Goal: Information Seeking & Learning: Understand process/instructions

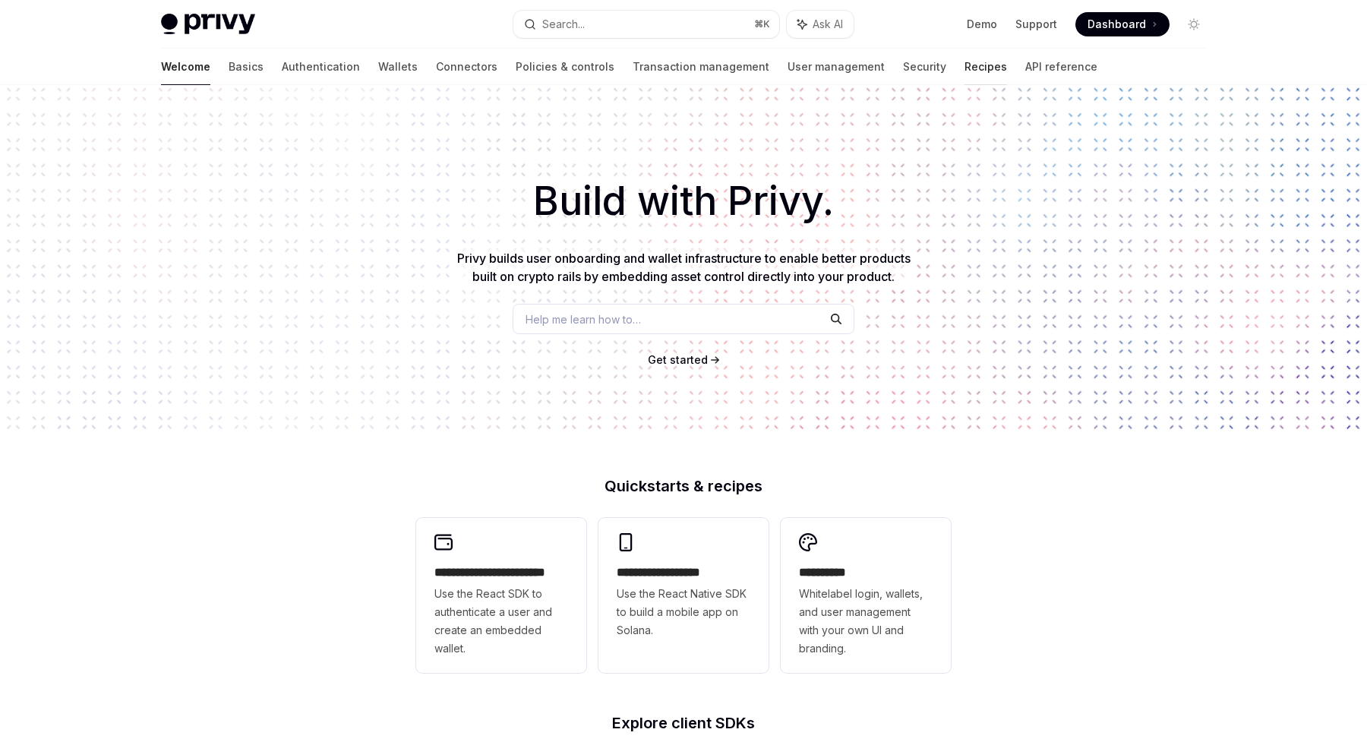
click at [964, 68] on link "Recipes" at bounding box center [985, 67] width 43 height 36
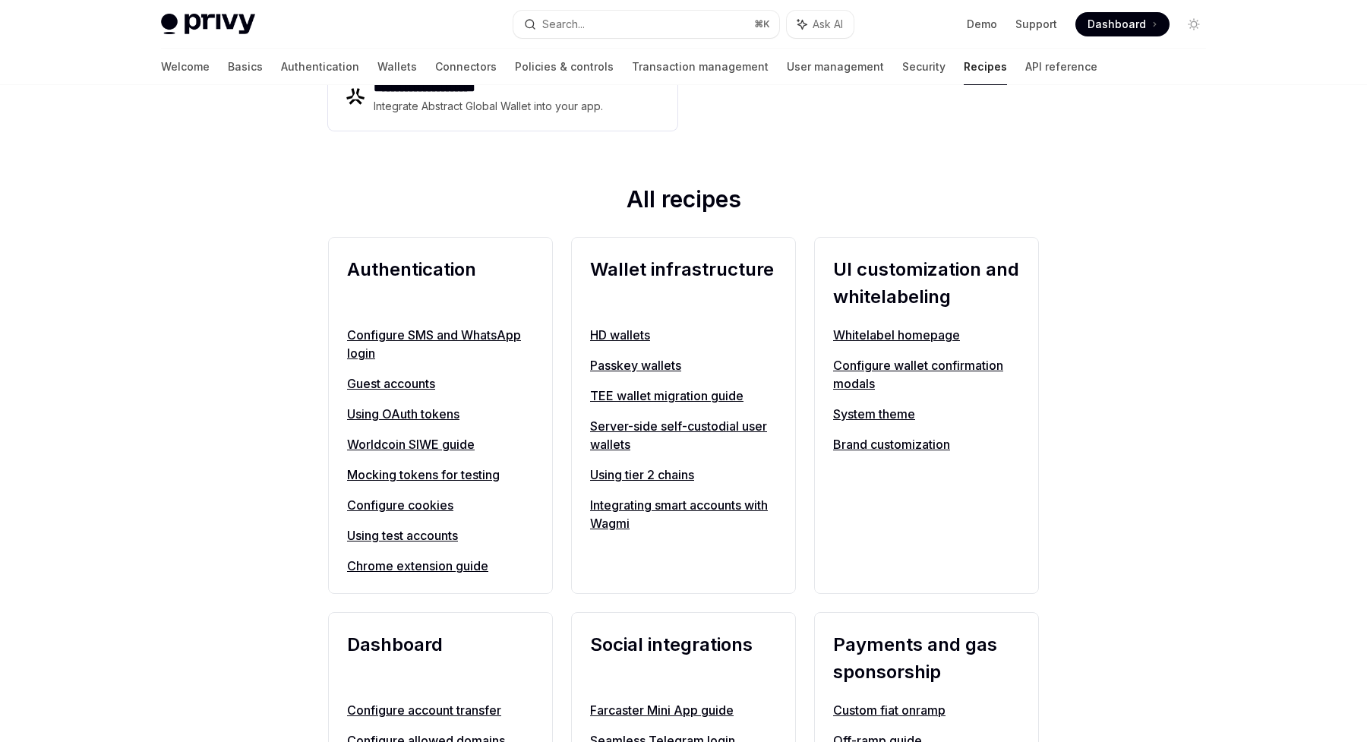
scroll to position [537, 0]
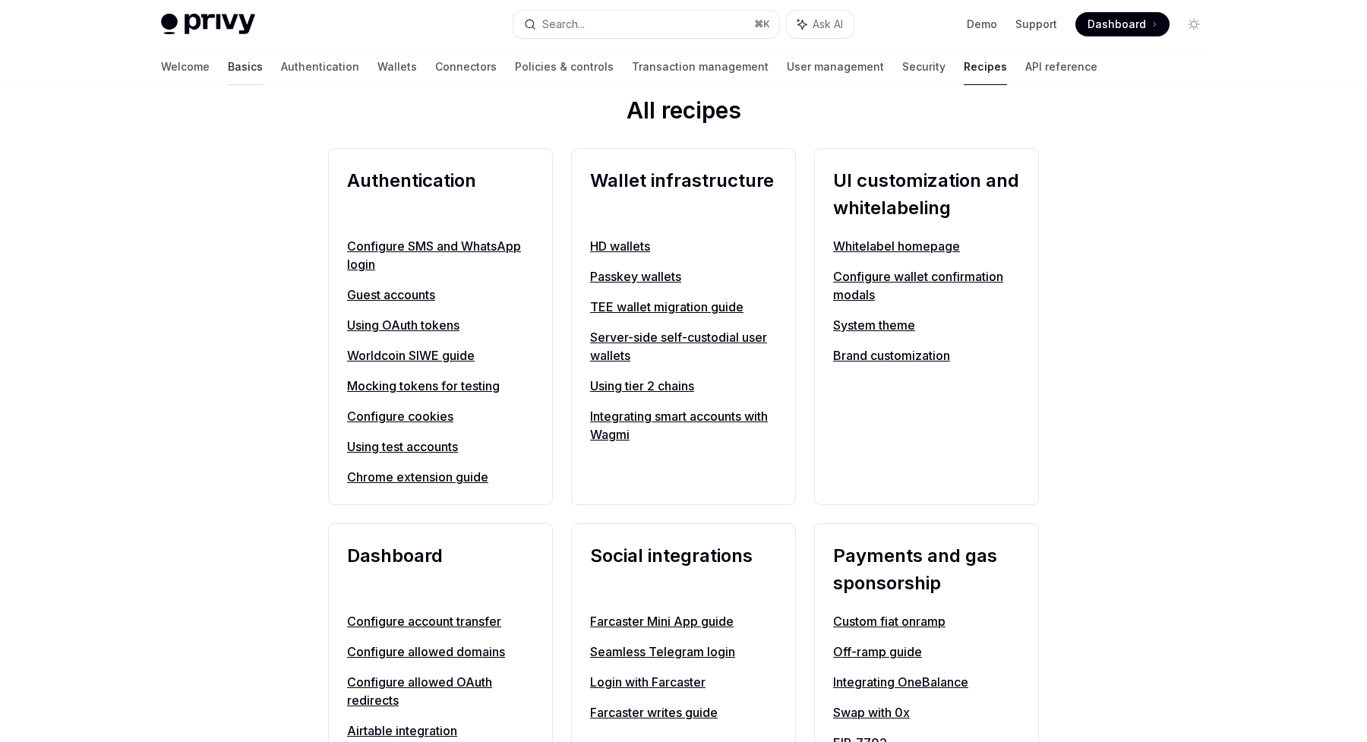
click at [228, 65] on link "Basics" at bounding box center [245, 67] width 35 height 36
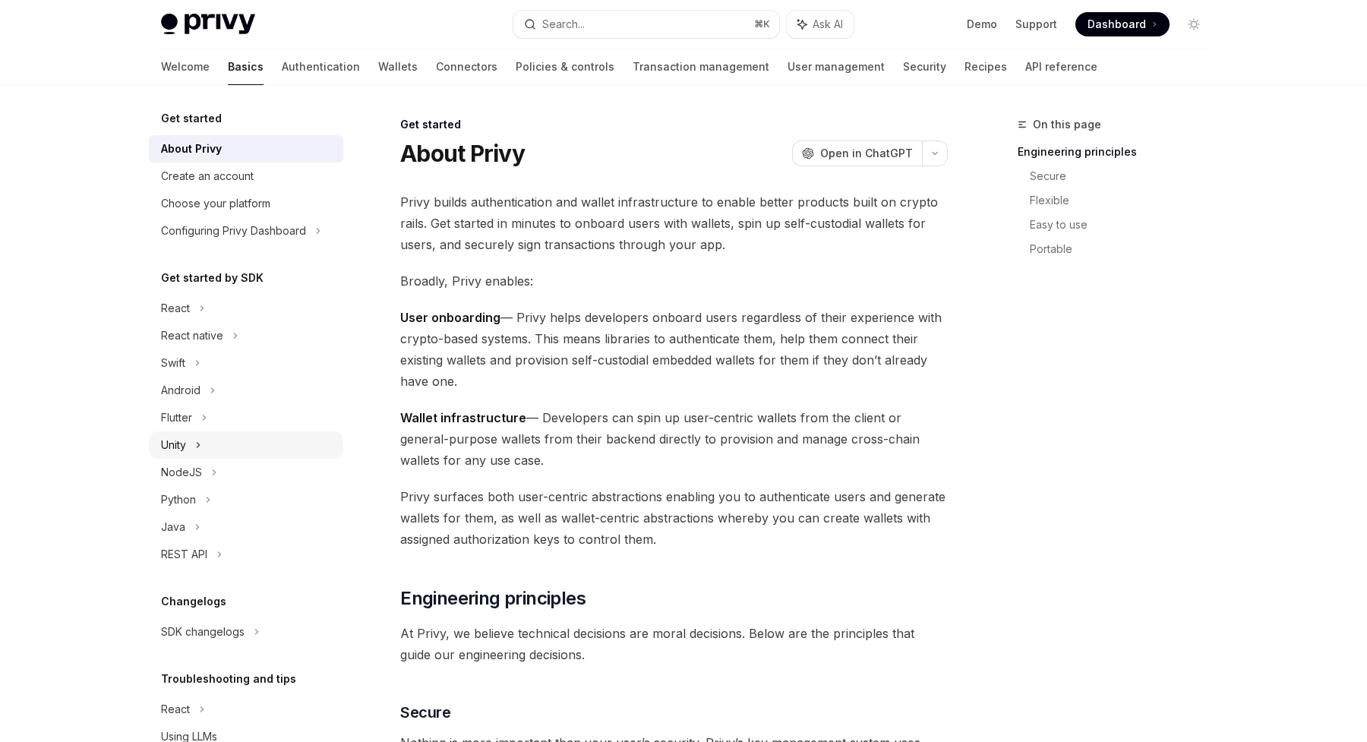
scroll to position [66, 0]
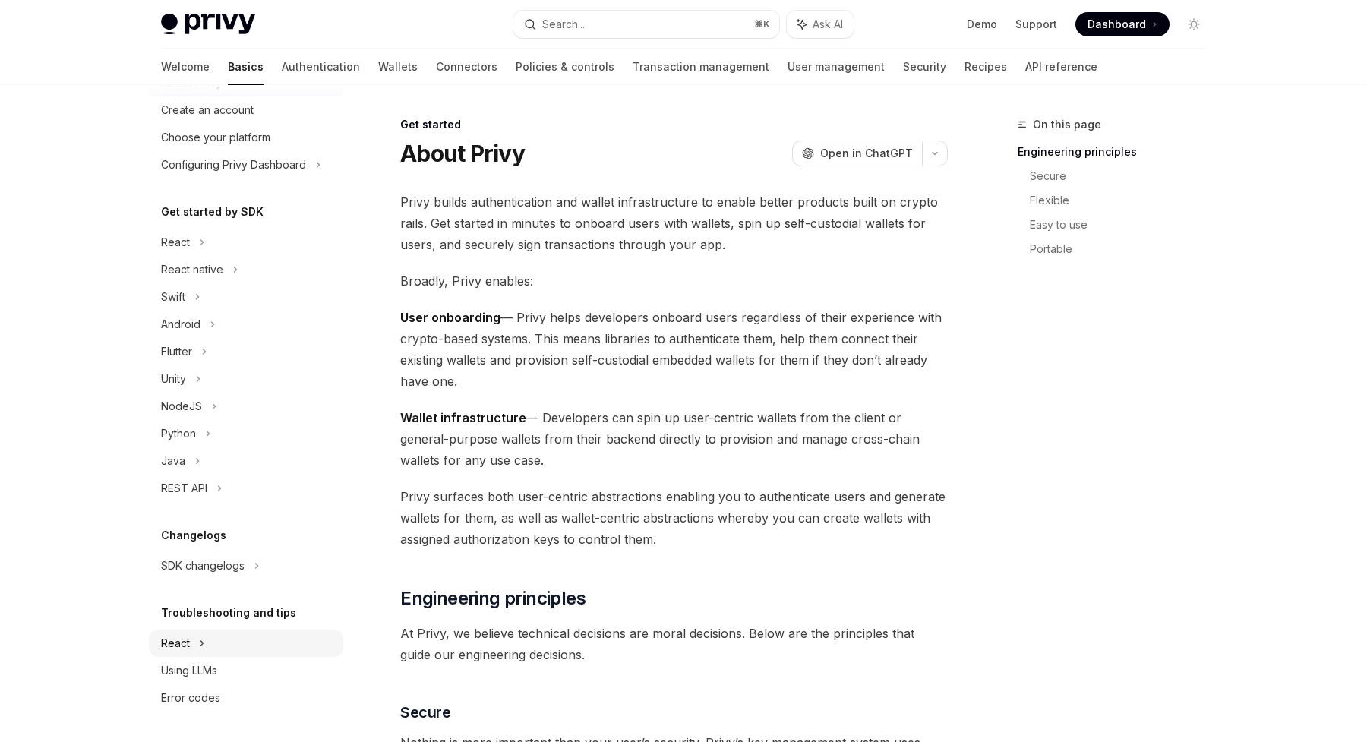
click at [185, 634] on div "React" at bounding box center [175, 643] width 29 height 18
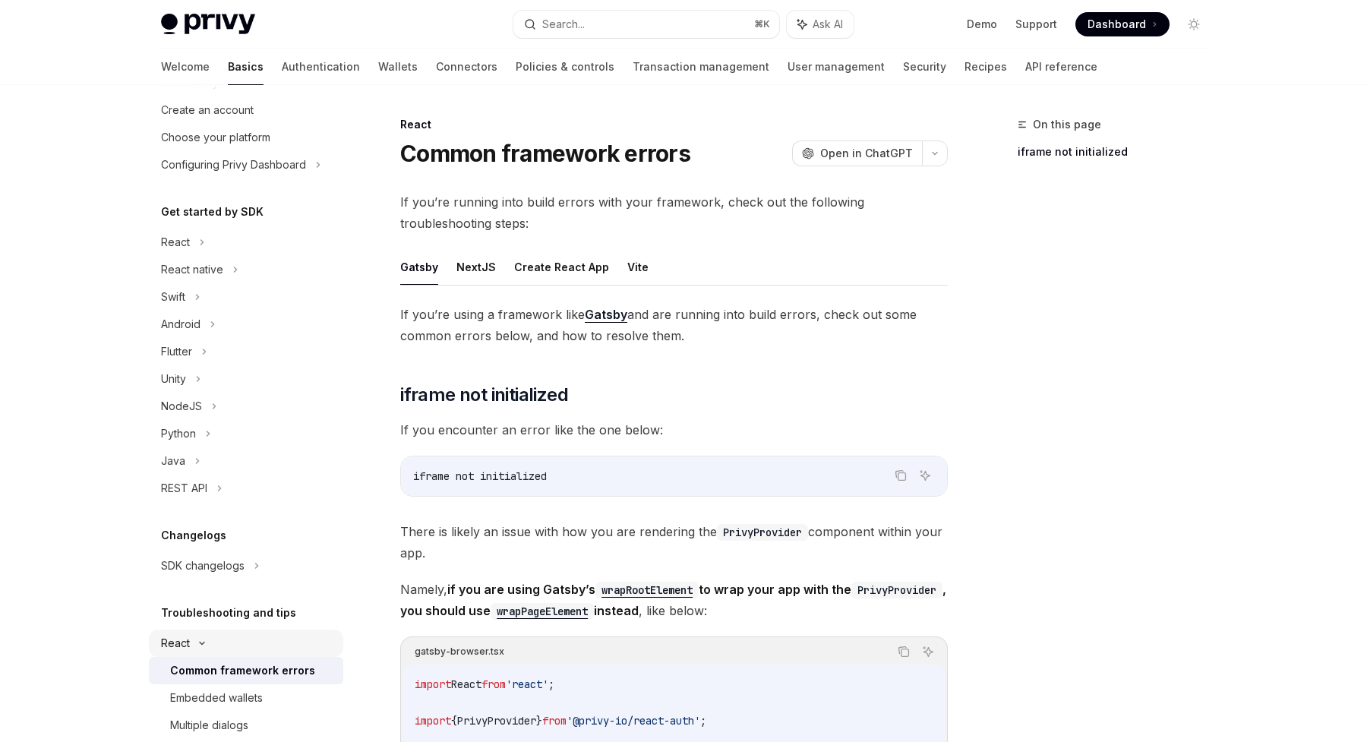
scroll to position [203, 0]
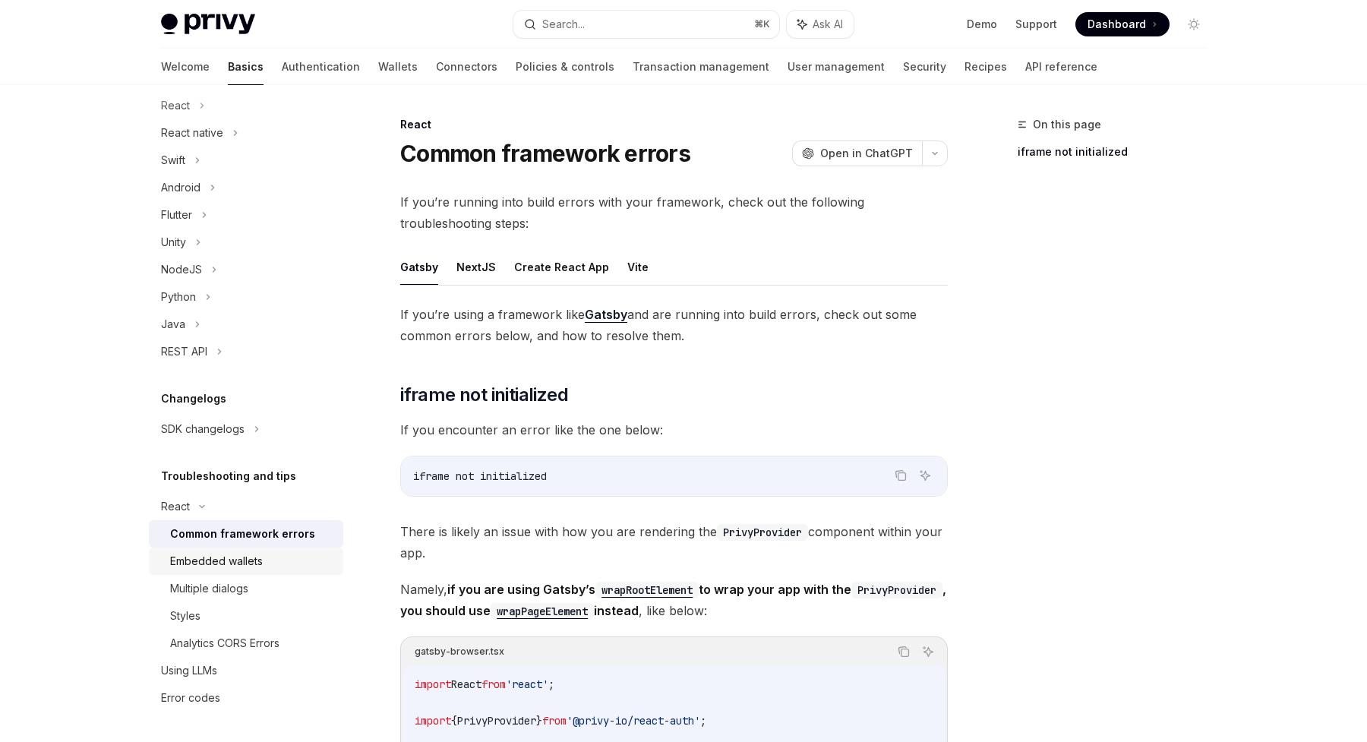
click at [210, 560] on div "Embedded wallets" at bounding box center [216, 561] width 93 height 18
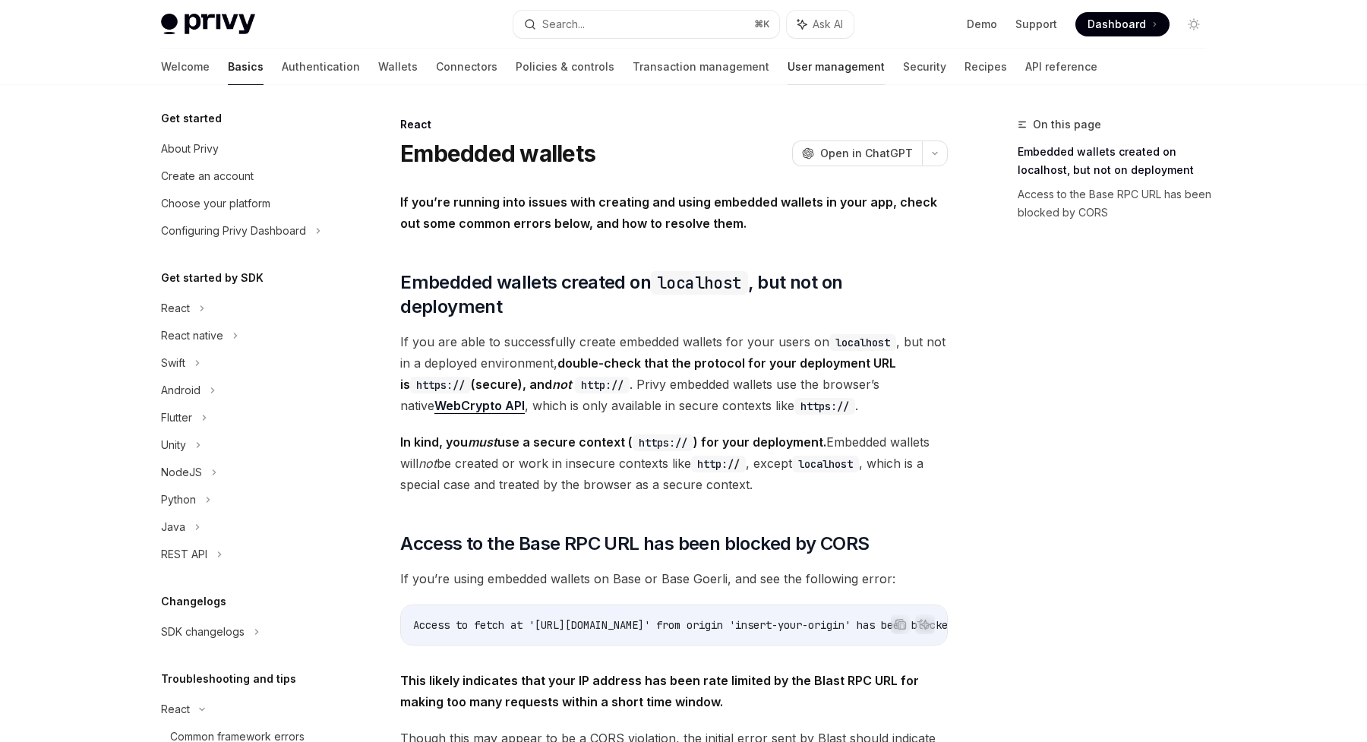
click at [787, 71] on link "User management" at bounding box center [835, 67] width 97 height 36
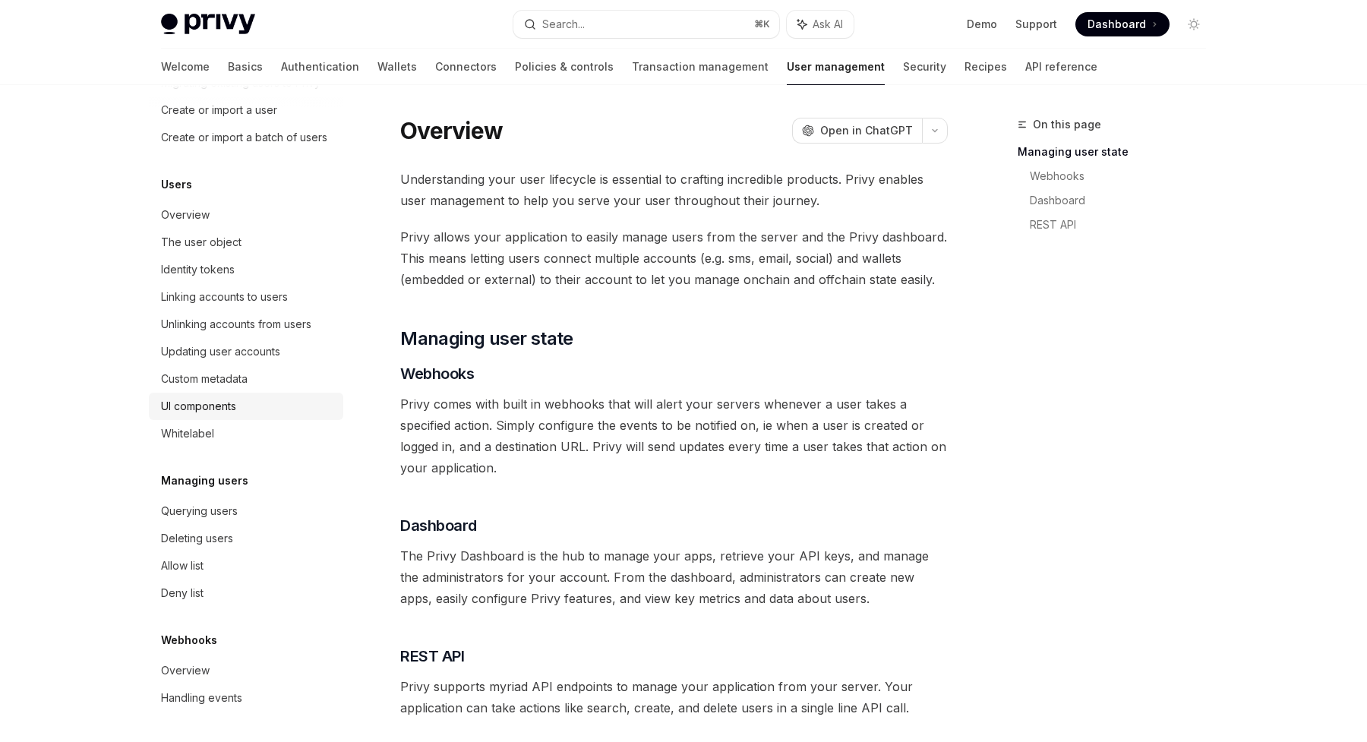
scroll to position [117, 0]
click at [206, 403] on div "UI components" at bounding box center [198, 407] width 75 height 18
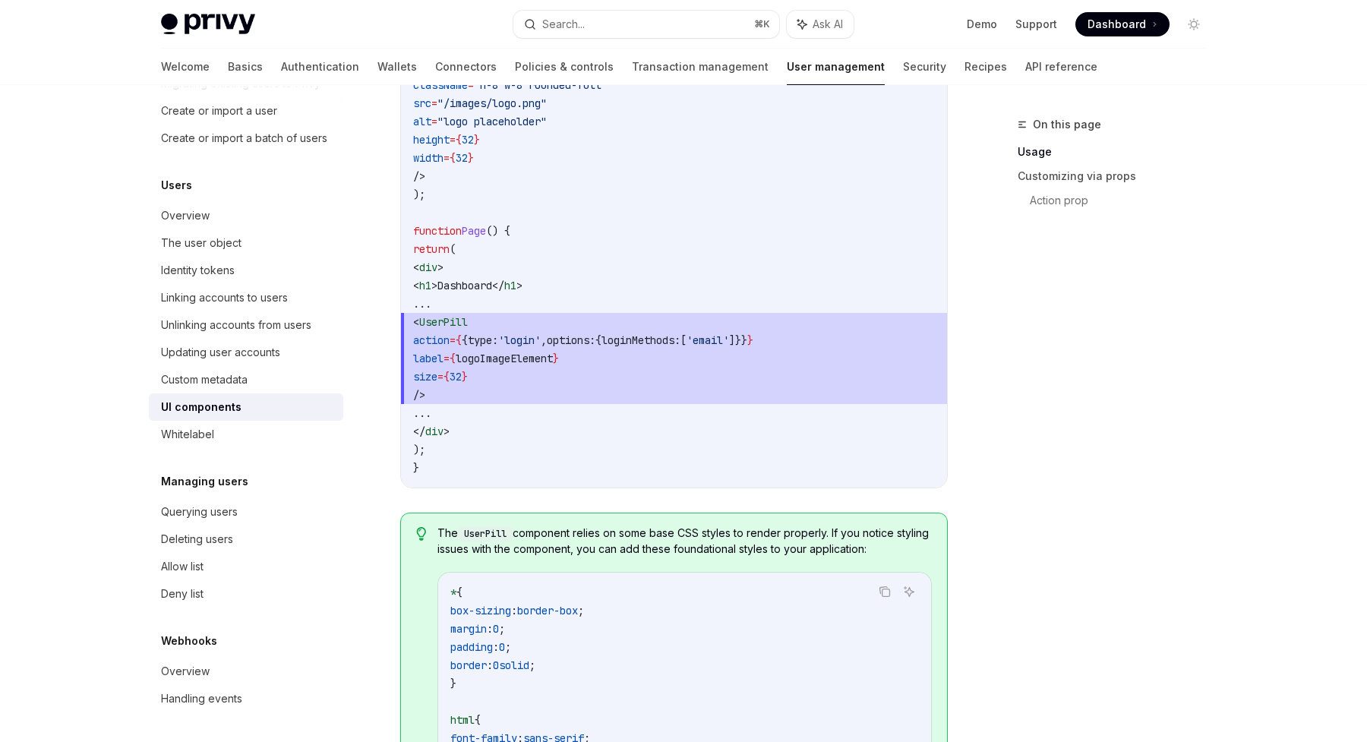
scroll to position [1269, 0]
drag, startPoint x: 462, startPoint y: 335, endPoint x: 900, endPoint y: 340, distance: 437.3
click at [900, 340] on span "action = { { type: 'login' , options: { loginMethods: [ 'email' ]}} }" at bounding box center [674, 338] width 522 height 18
copy span "action = { { type: 'login' , options: { loginMethods: [ 'email' ]}} }"
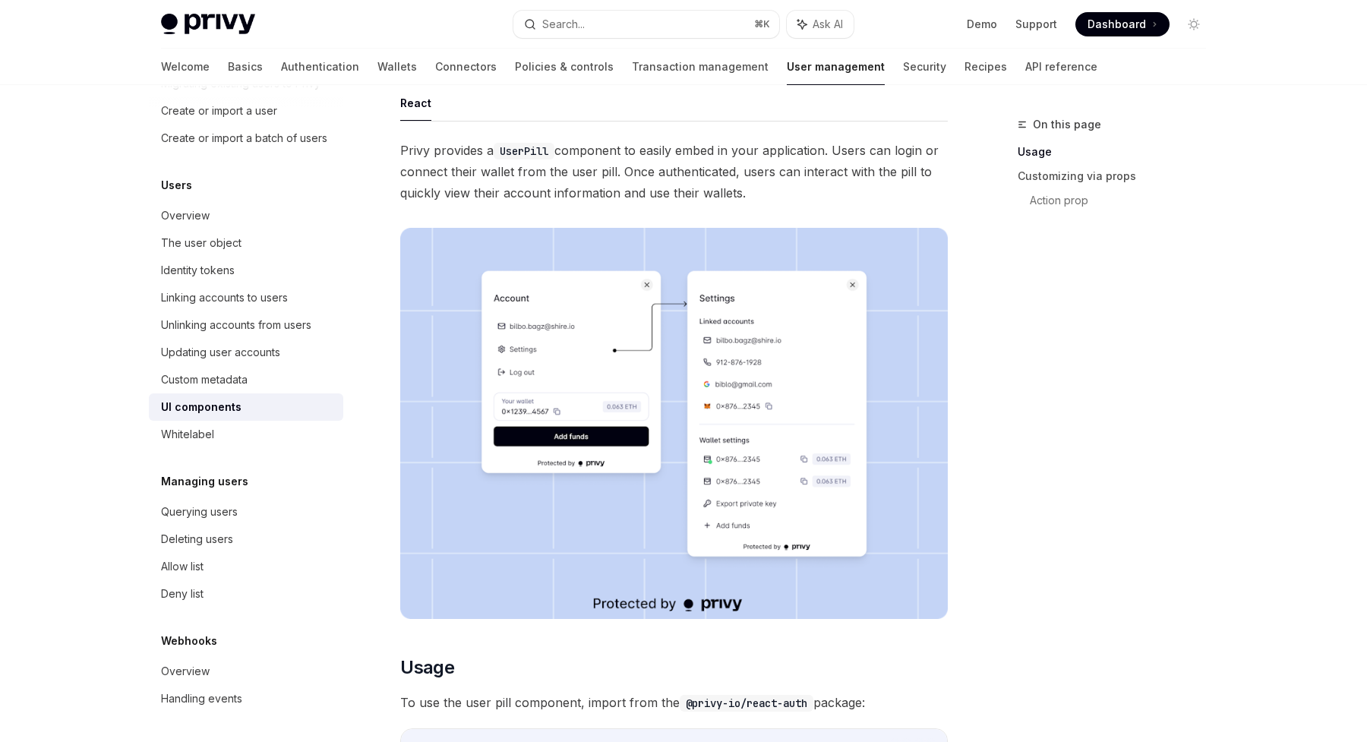
scroll to position [8, 0]
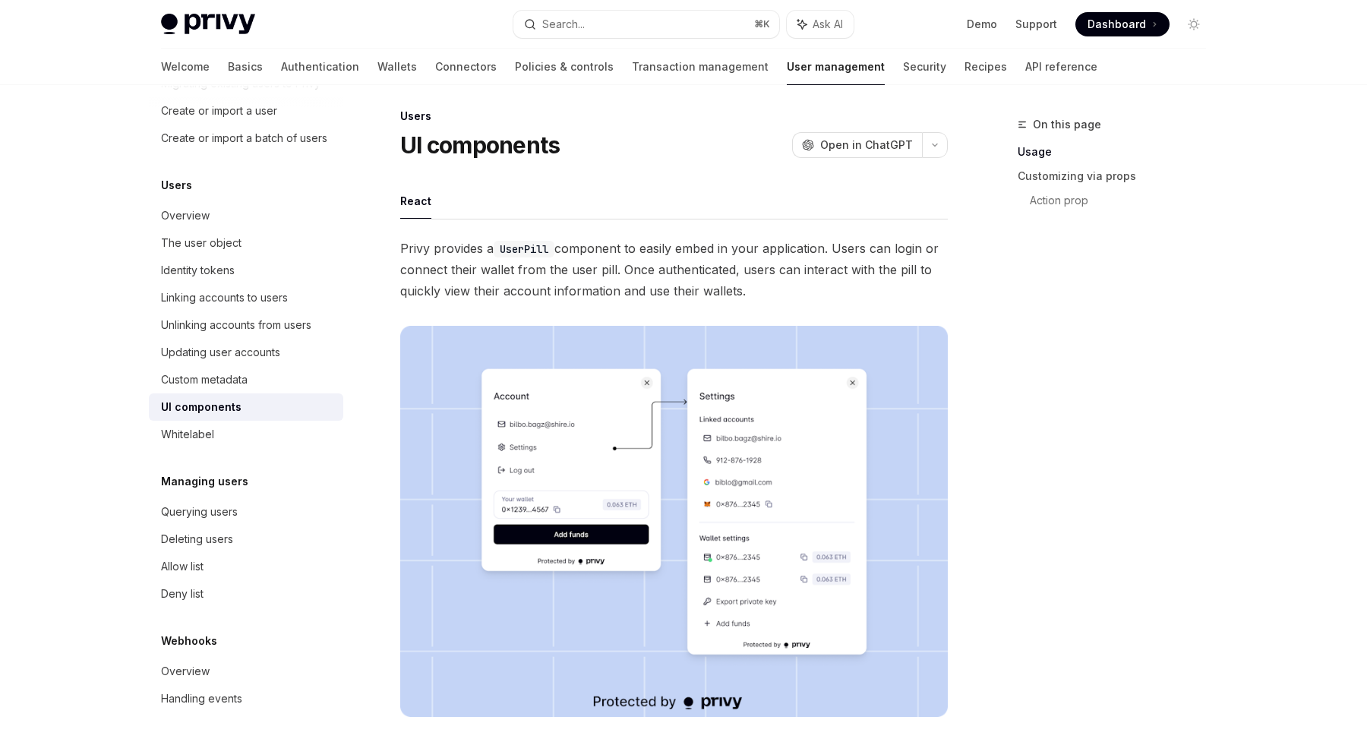
click at [658, 206] on ul "React" at bounding box center [673, 201] width 547 height 36
click at [632, 70] on link "Transaction management" at bounding box center [700, 67] width 137 height 36
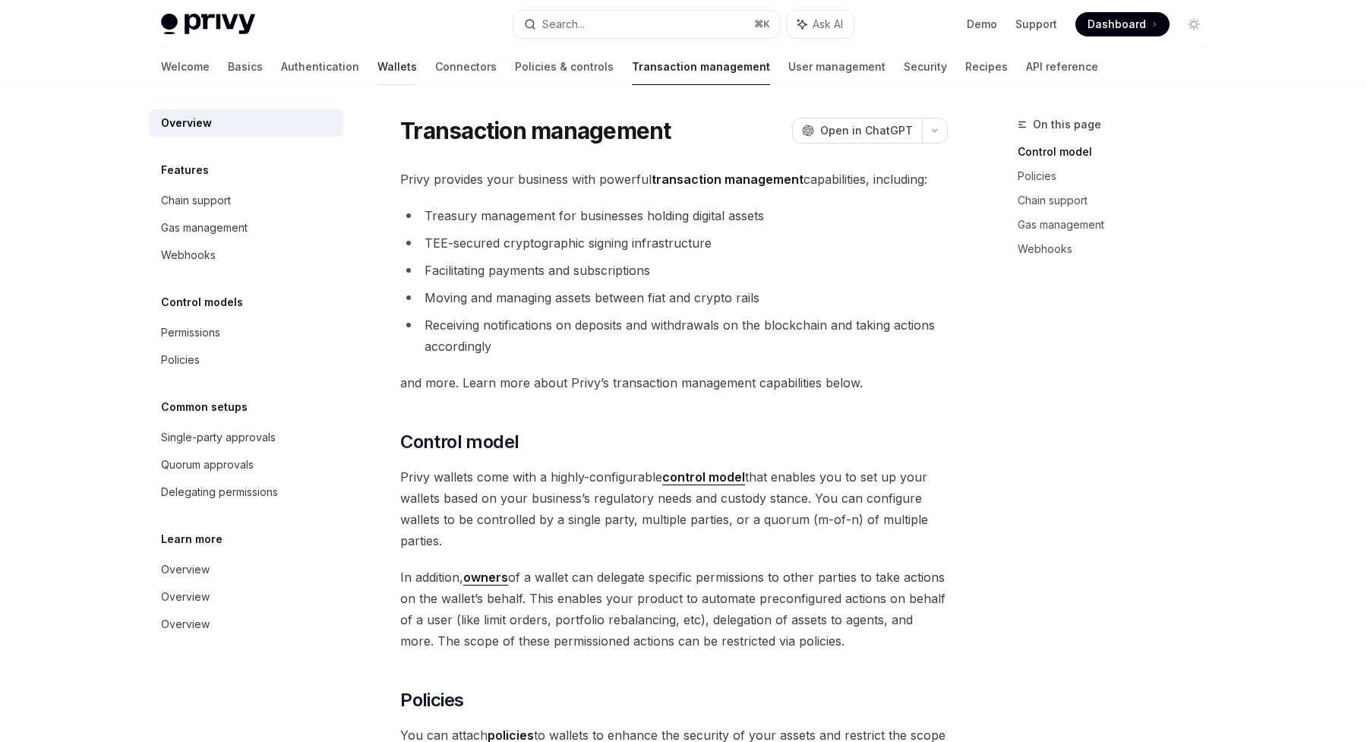
click at [377, 69] on link "Wallets" at bounding box center [396, 67] width 39 height 36
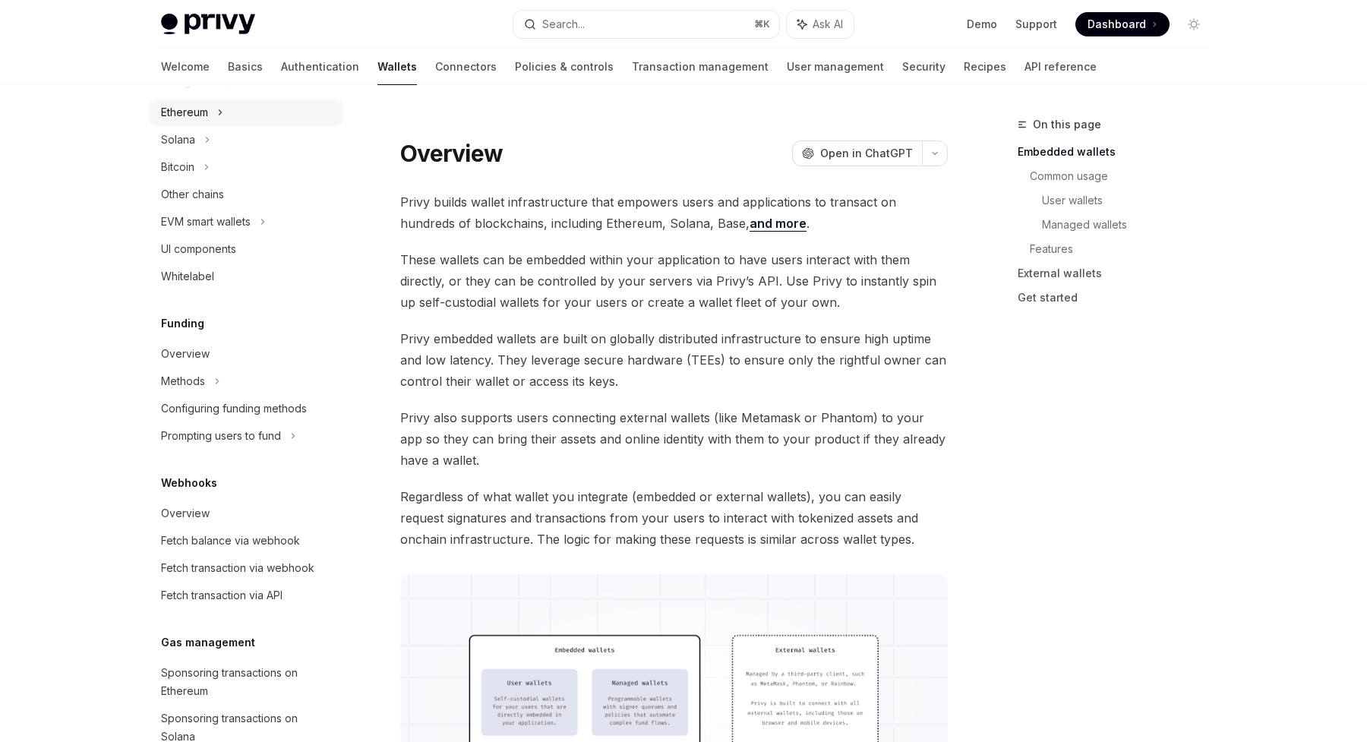
scroll to position [413, 0]
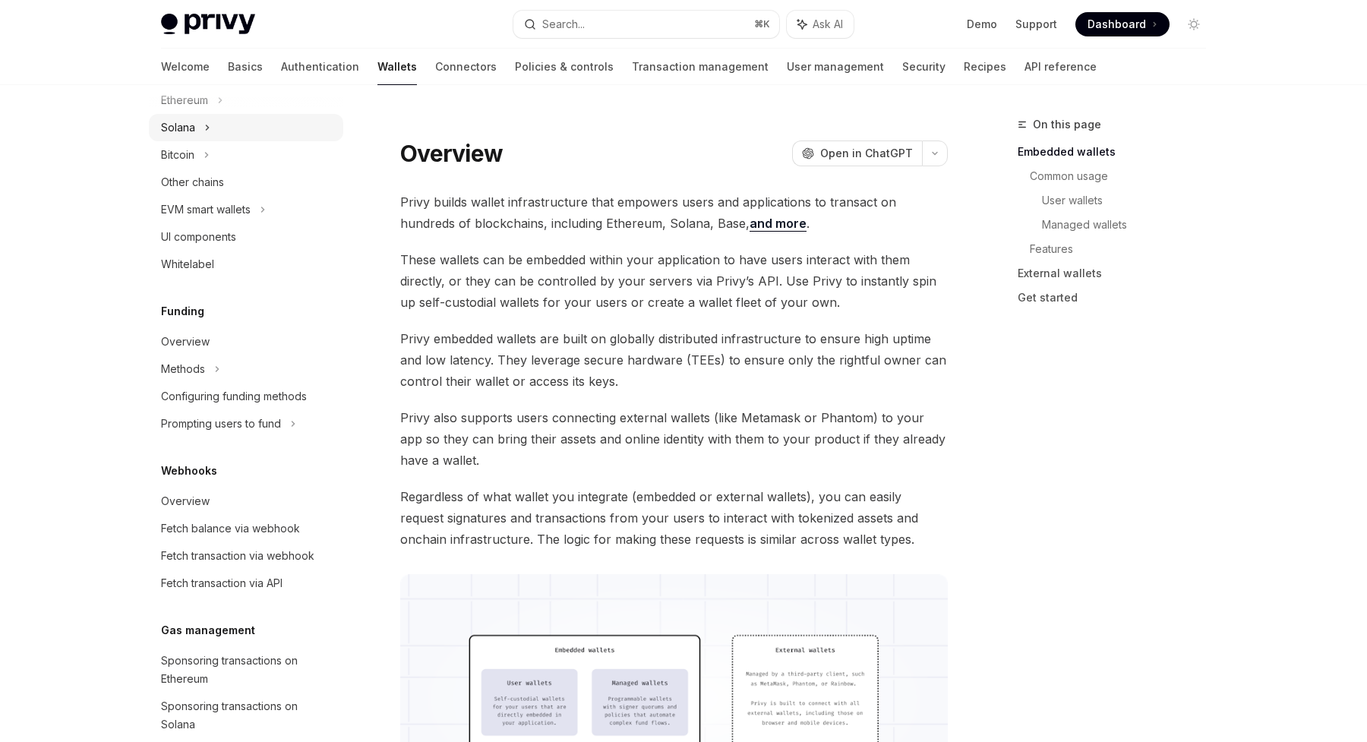
click at [196, 133] on div "Solana" at bounding box center [246, 127] width 194 height 27
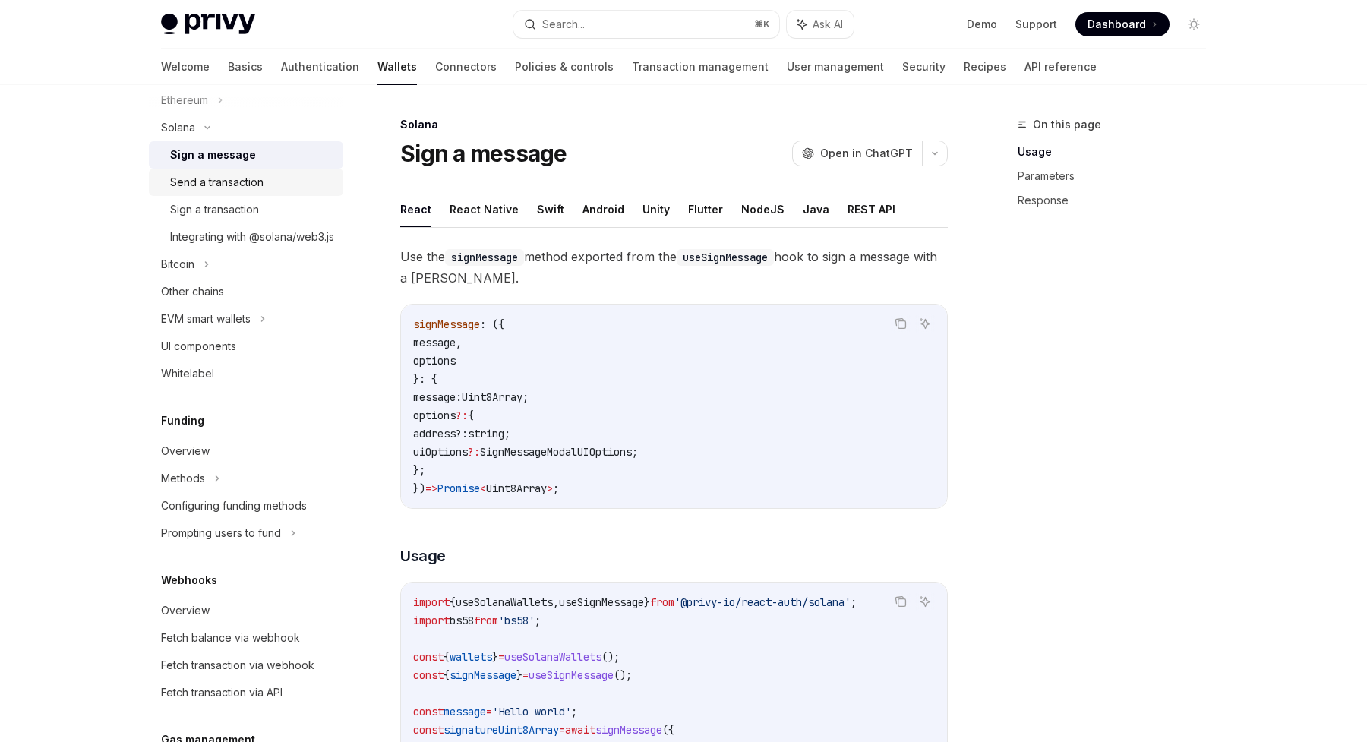
click at [206, 185] on div "Send a transaction" at bounding box center [216, 182] width 93 height 18
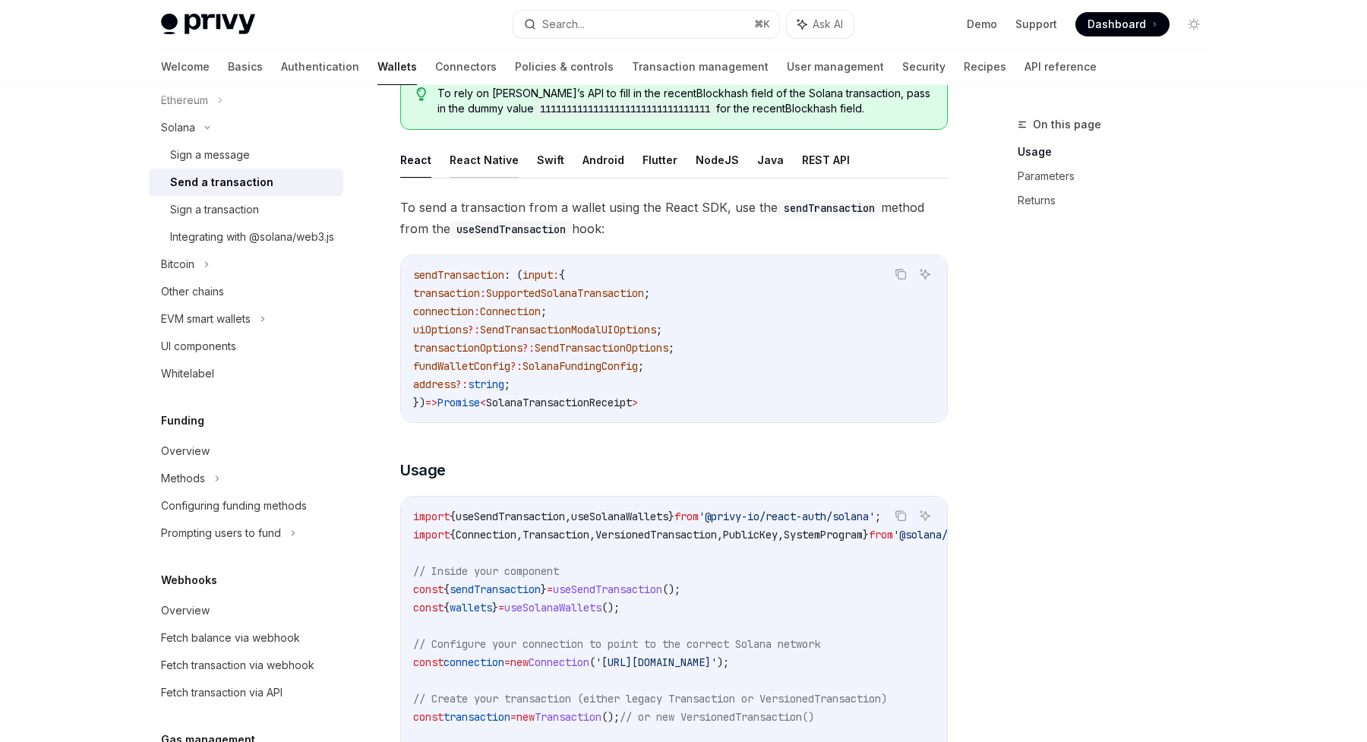
scroll to position [169, 0]
click at [582, 367] on span "SolanaFundingConfig" at bounding box center [579, 368] width 115 height 14
click at [627, 370] on span "SolanaFundingConfig" at bounding box center [579, 368] width 115 height 14
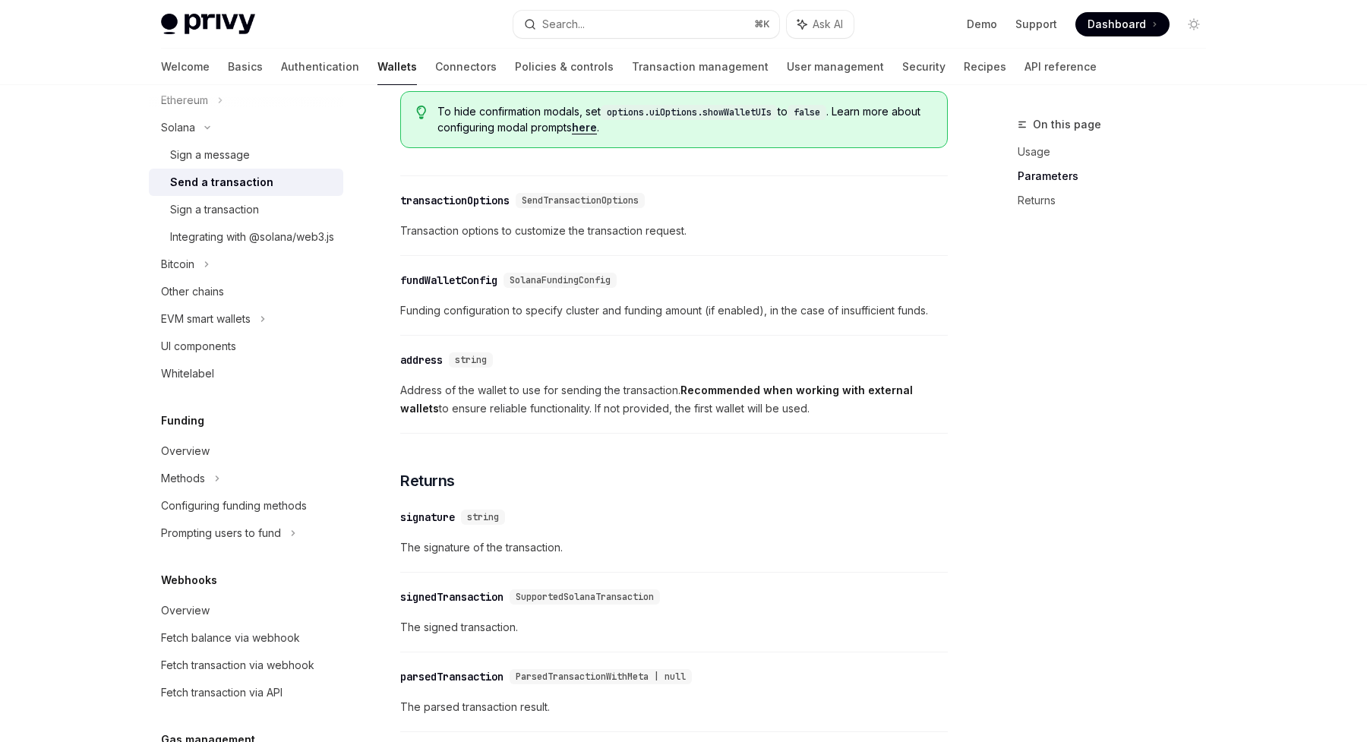
scroll to position [1587, 0]
click at [450, 316] on span "Funding configuration to specify cluster and funding amount (if enabled), in th…" at bounding box center [673, 310] width 547 height 18
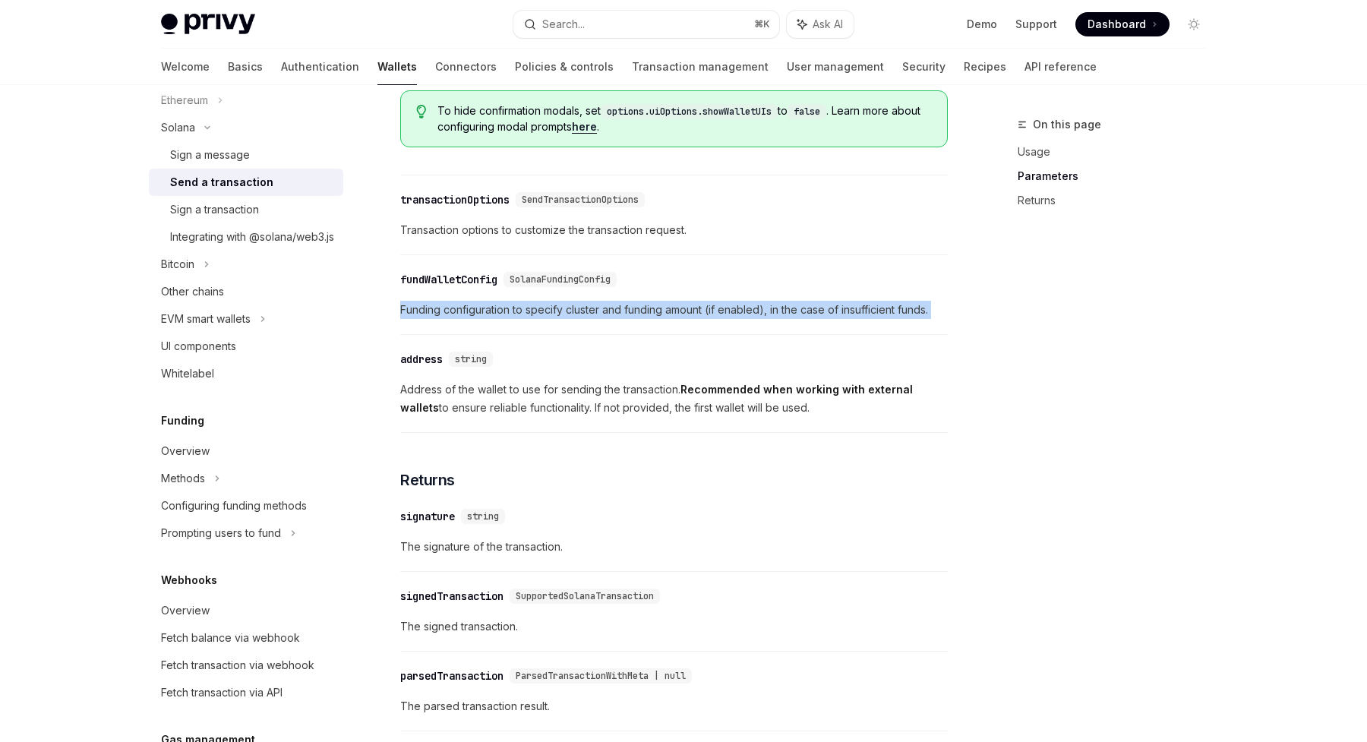
click at [450, 316] on span "Funding configuration to specify cluster and funding amount (if enabled), in th…" at bounding box center [673, 310] width 547 height 18
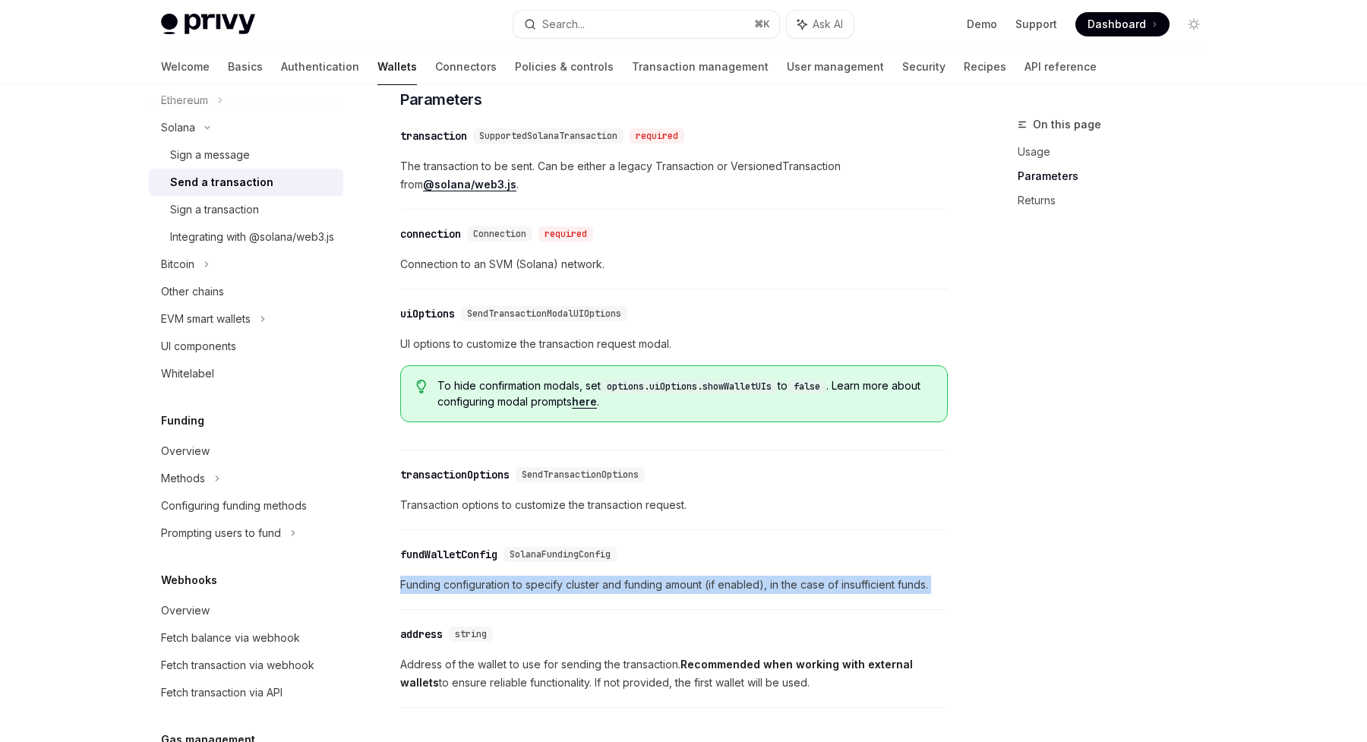
scroll to position [1311, 0]
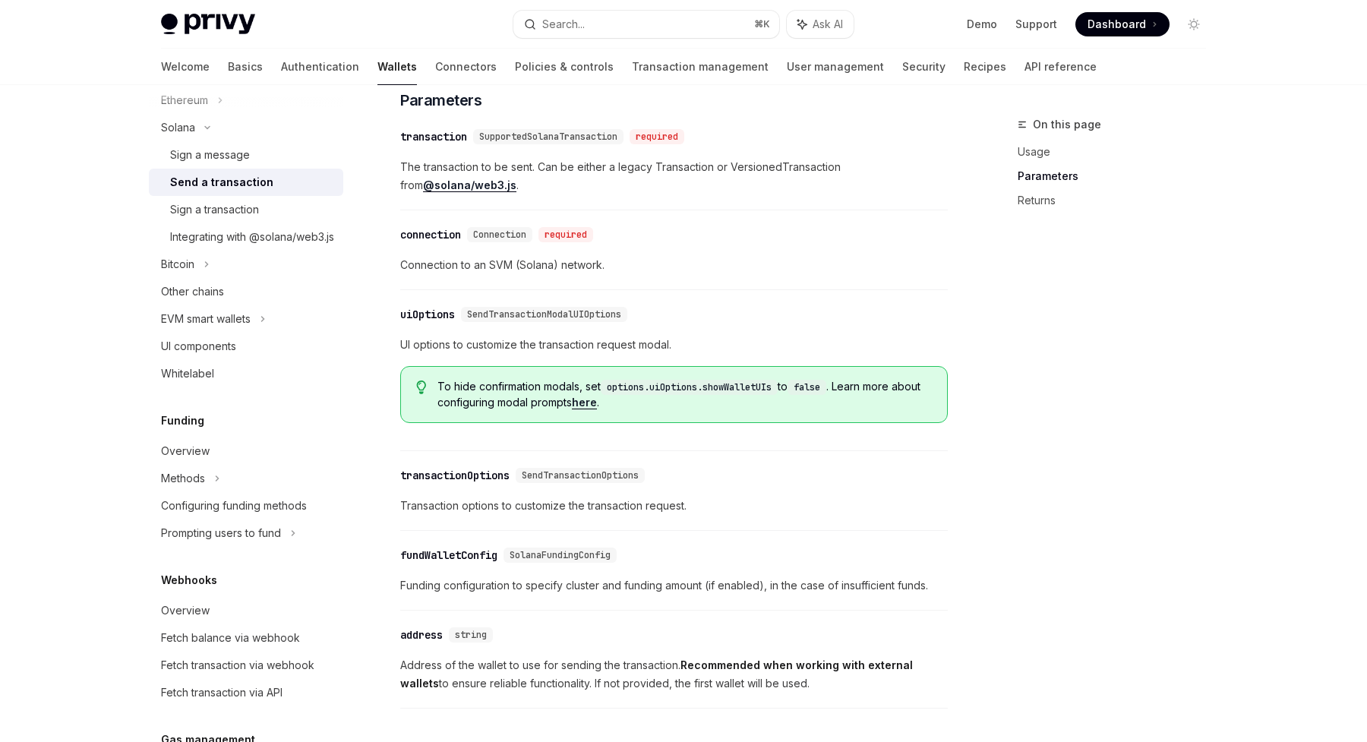
click at [605, 352] on span "UI options to customize the transaction request modal." at bounding box center [673, 345] width 547 height 18
click at [597, 406] on link "here" at bounding box center [584, 403] width 25 height 14
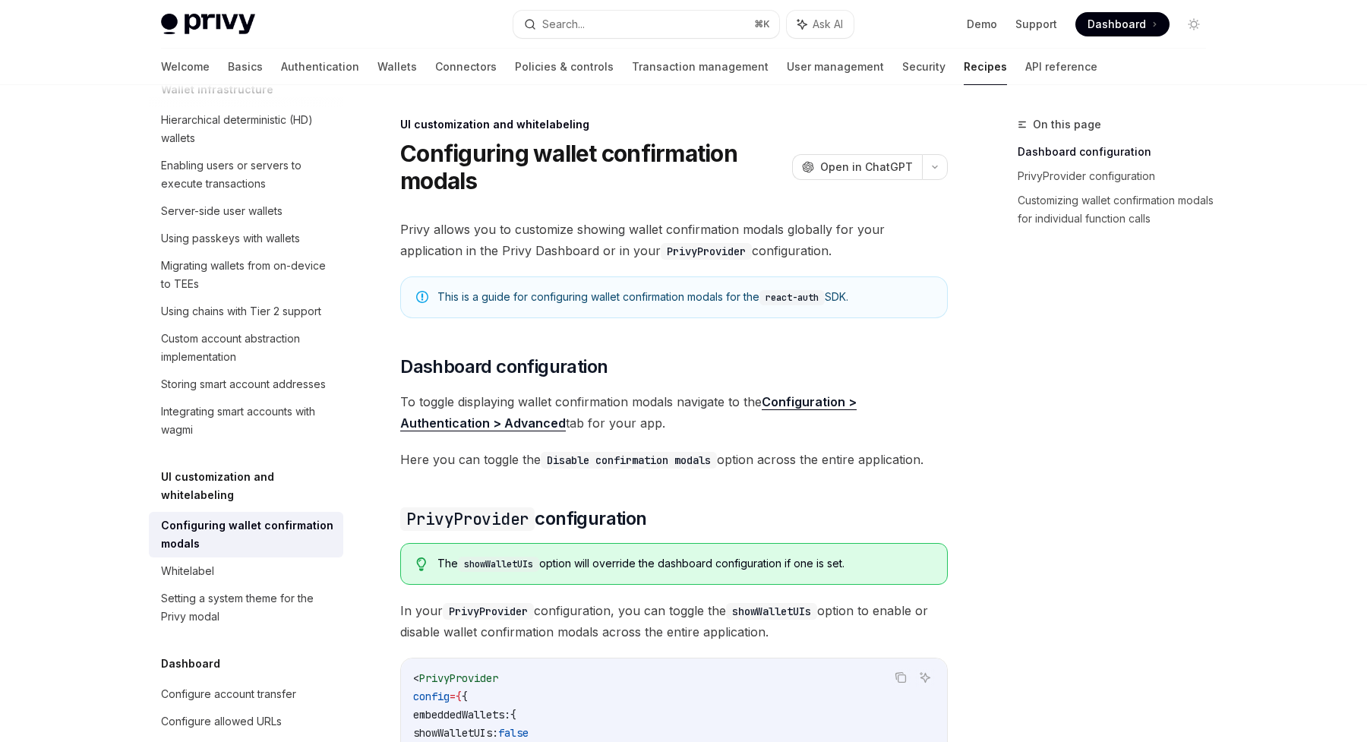
type textarea "*"
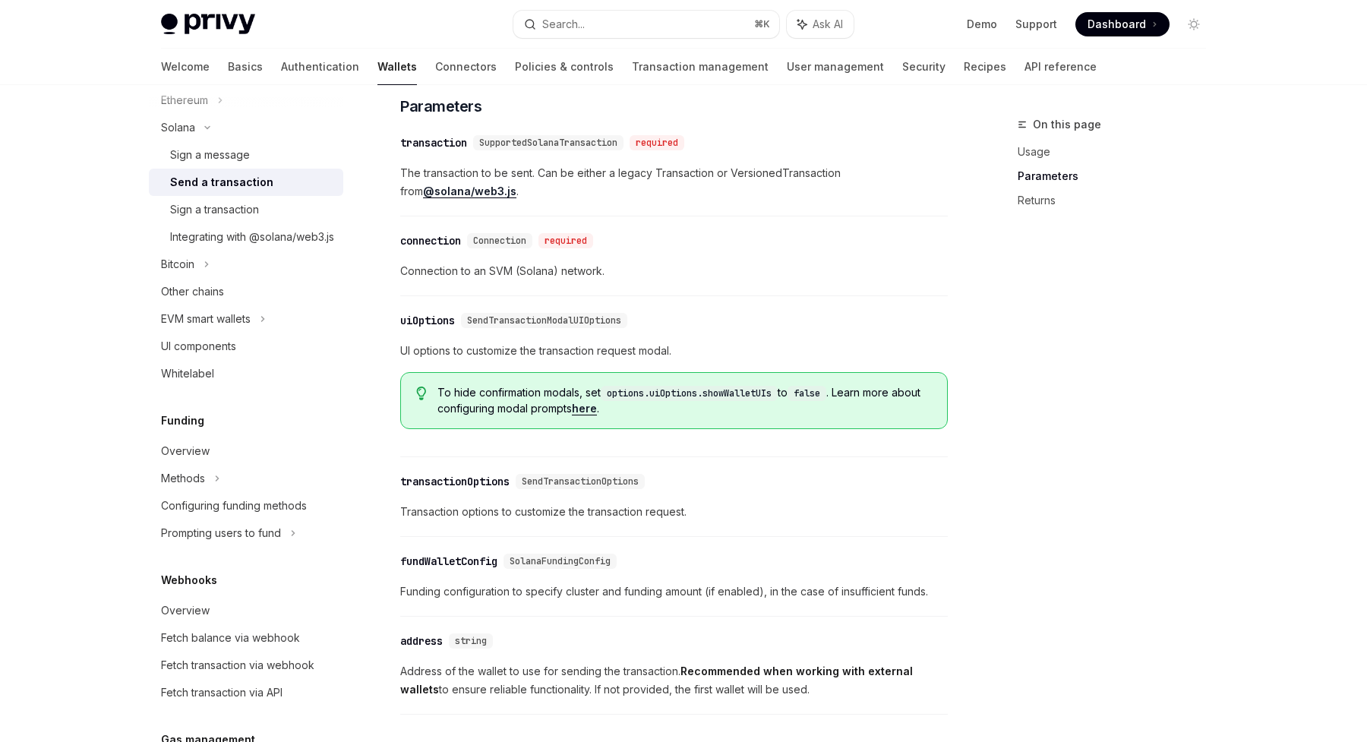
scroll to position [1311, 0]
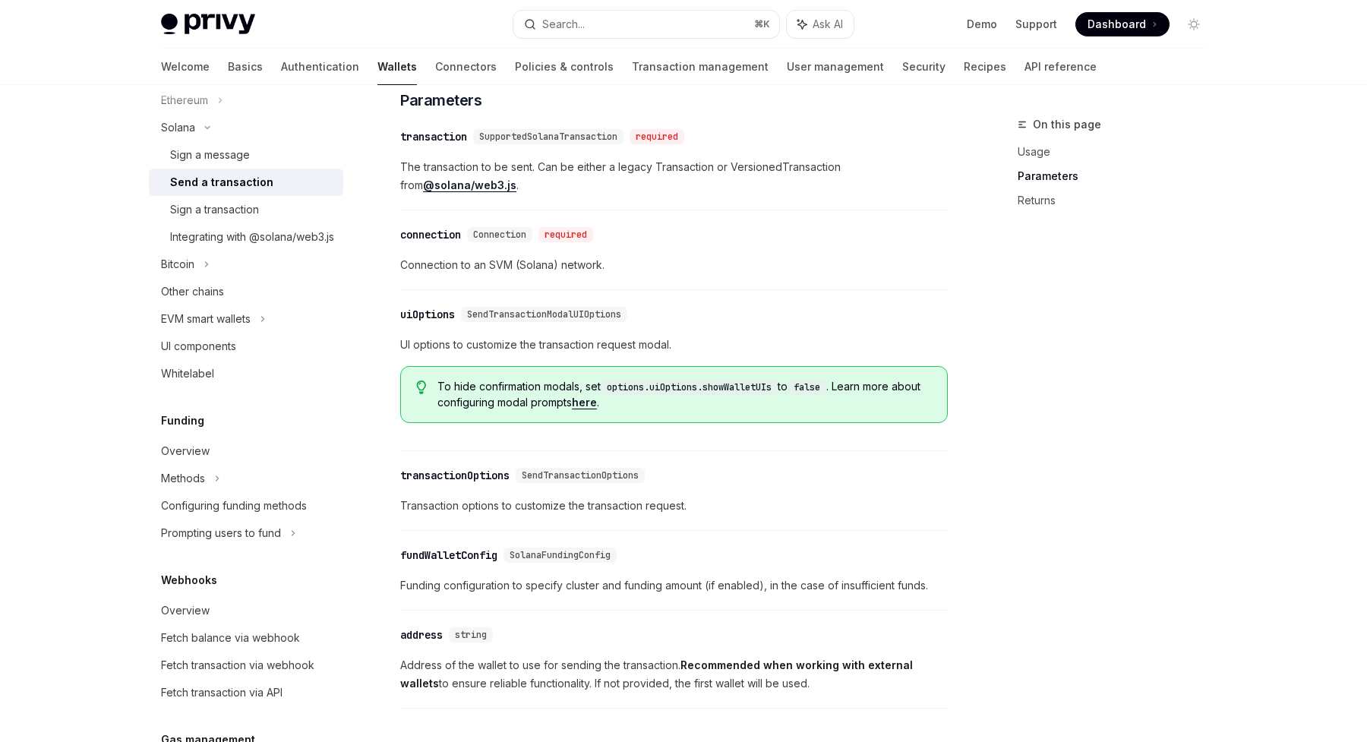
click at [521, 320] on span "SendTransactionModalUIOptions" at bounding box center [544, 314] width 154 height 12
copy span "SendTransactionModalUIOptions"
click at [565, 23] on div "Search..." at bounding box center [563, 24] width 43 height 18
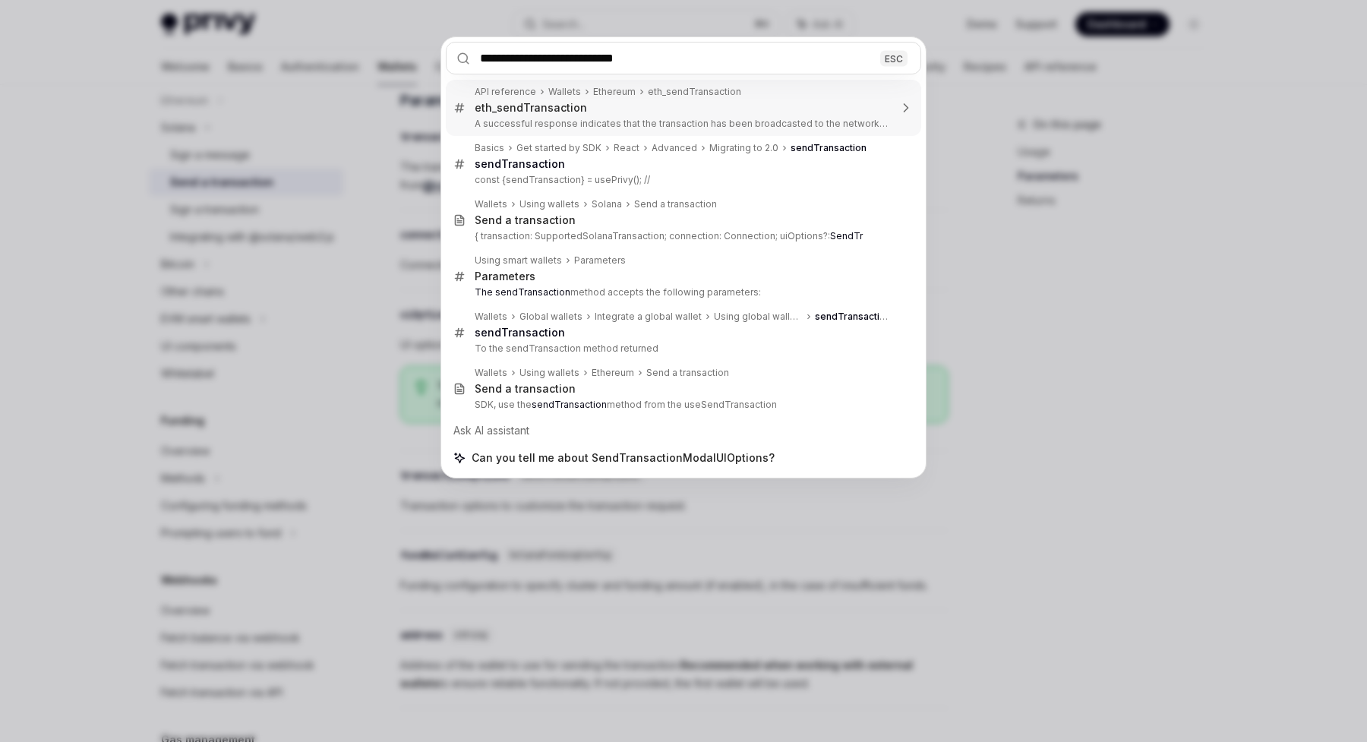
type input "**********"
click at [355, 212] on div "**********" at bounding box center [683, 371] width 1367 height 742
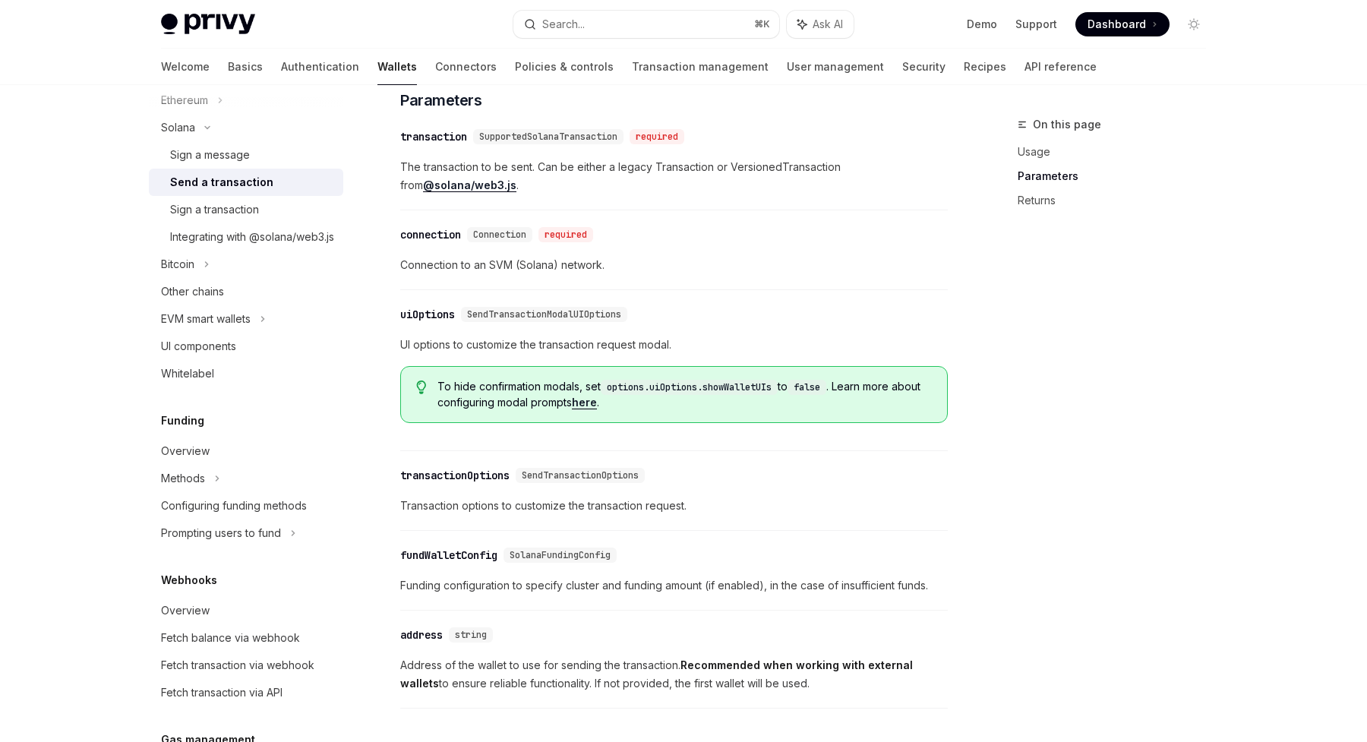
click at [686, 235] on div "​ connection Connection required" at bounding box center [666, 234] width 532 height 18
click at [727, 287] on div "​ connection Connection required Connection to an SVM (Solana) network." at bounding box center [673, 254] width 547 height 72
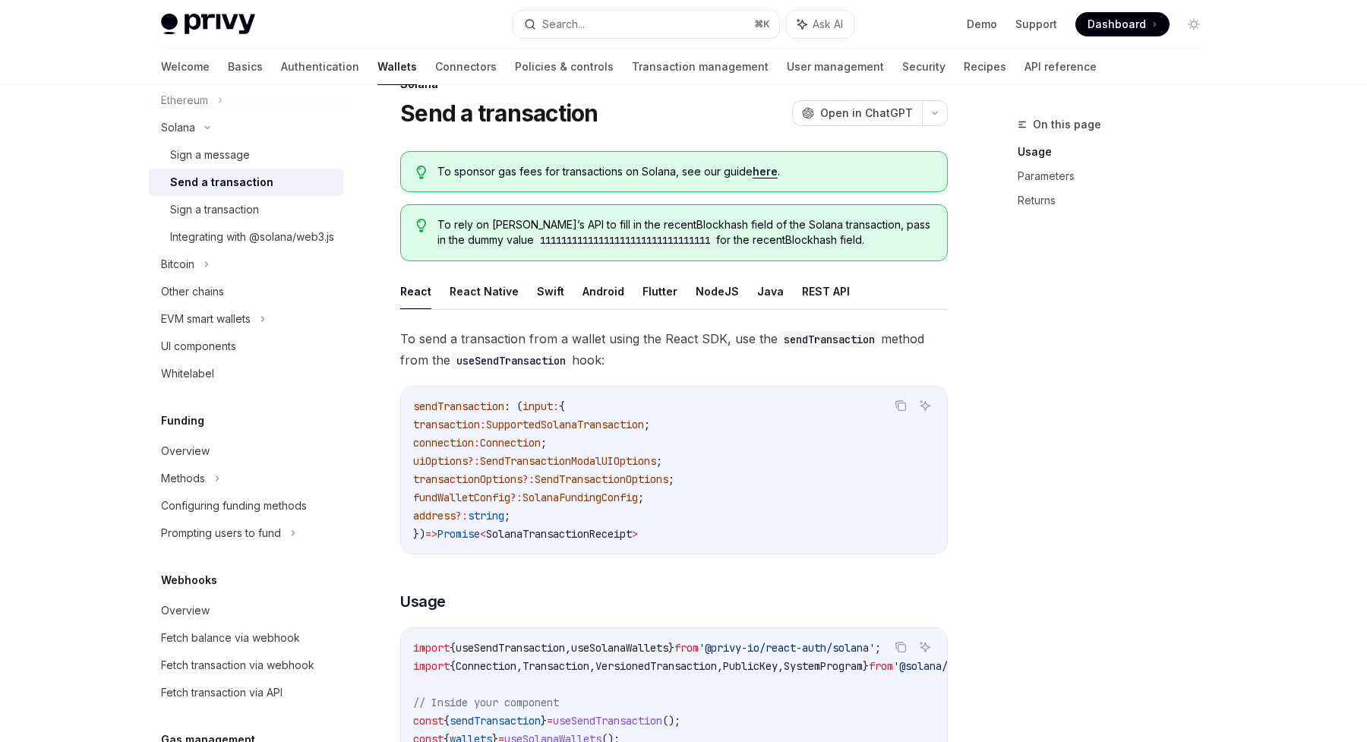
scroll to position [0, 0]
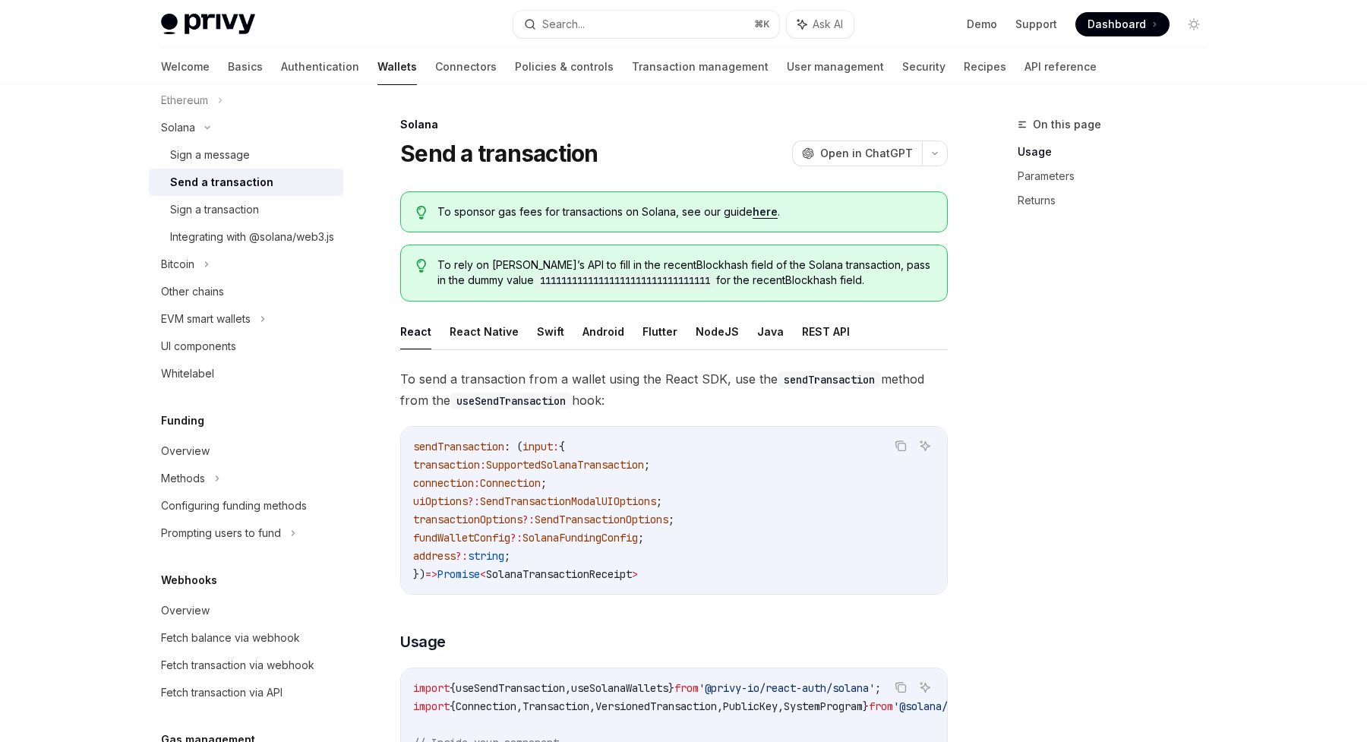
click at [590, 212] on span "To sponsor gas fees for transactions on Solana, see our guide here ." at bounding box center [684, 211] width 494 height 15
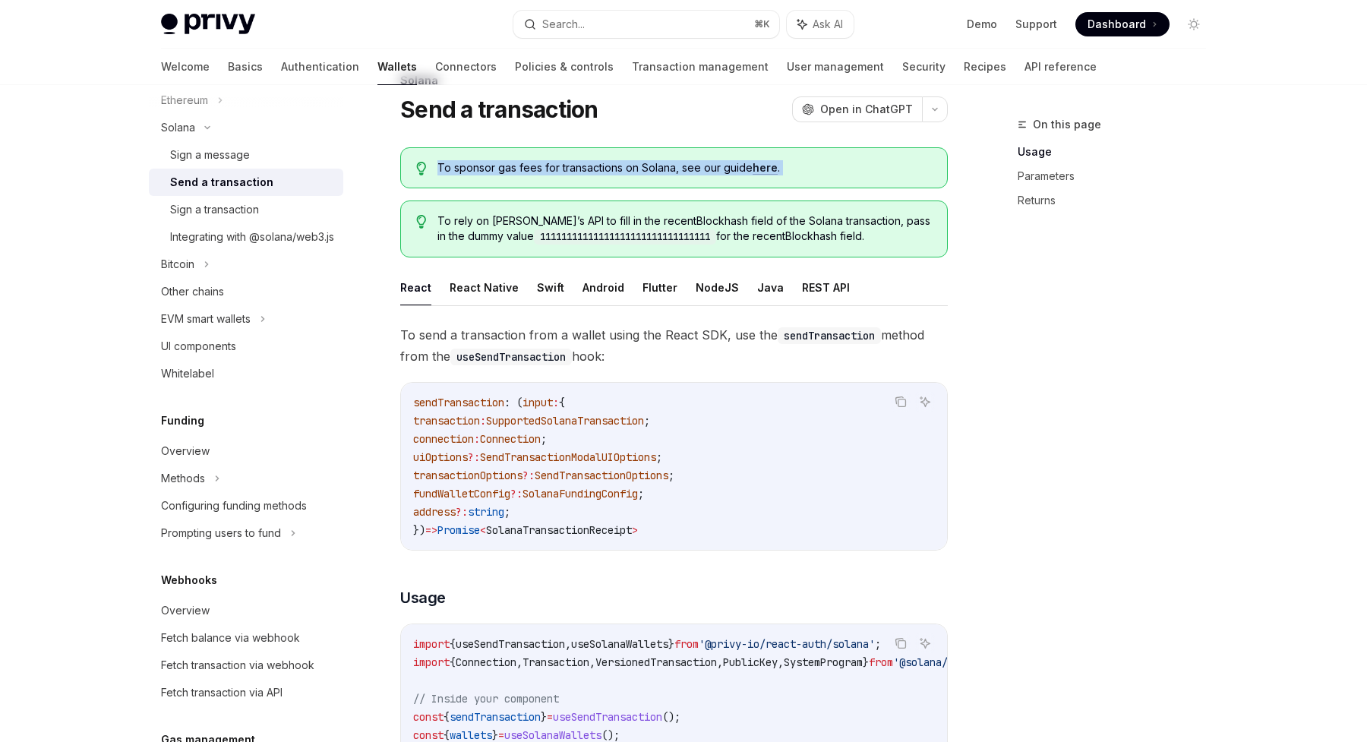
scroll to position [48, 0]
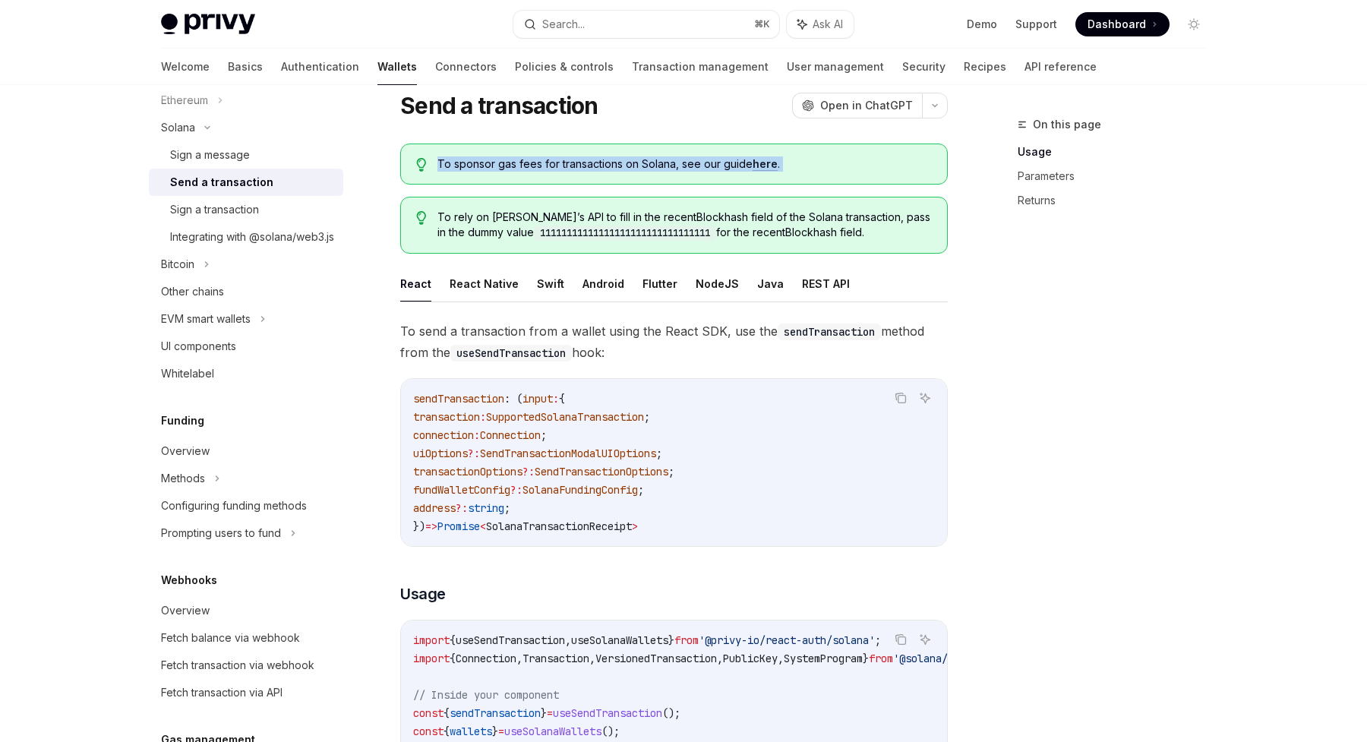
click at [757, 165] on link "here" at bounding box center [764, 164] width 25 height 14
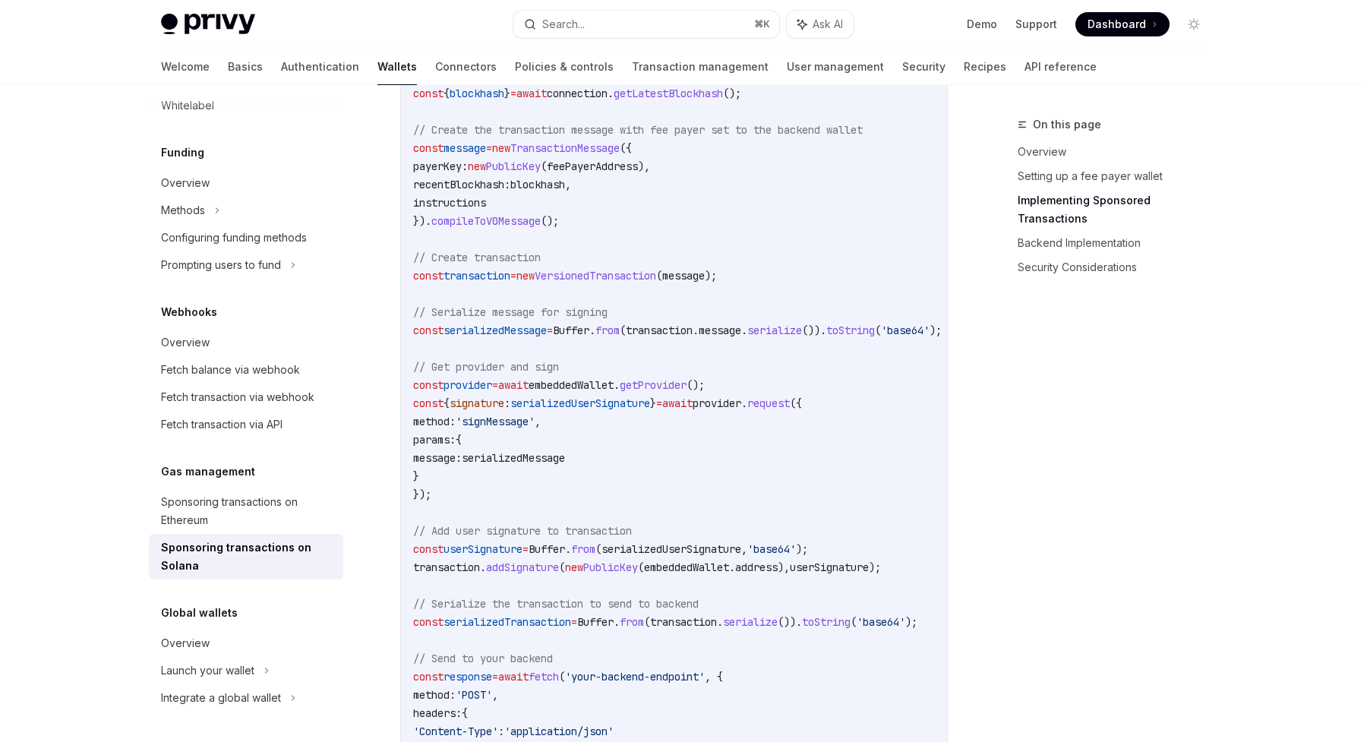
scroll to position [1696, 0]
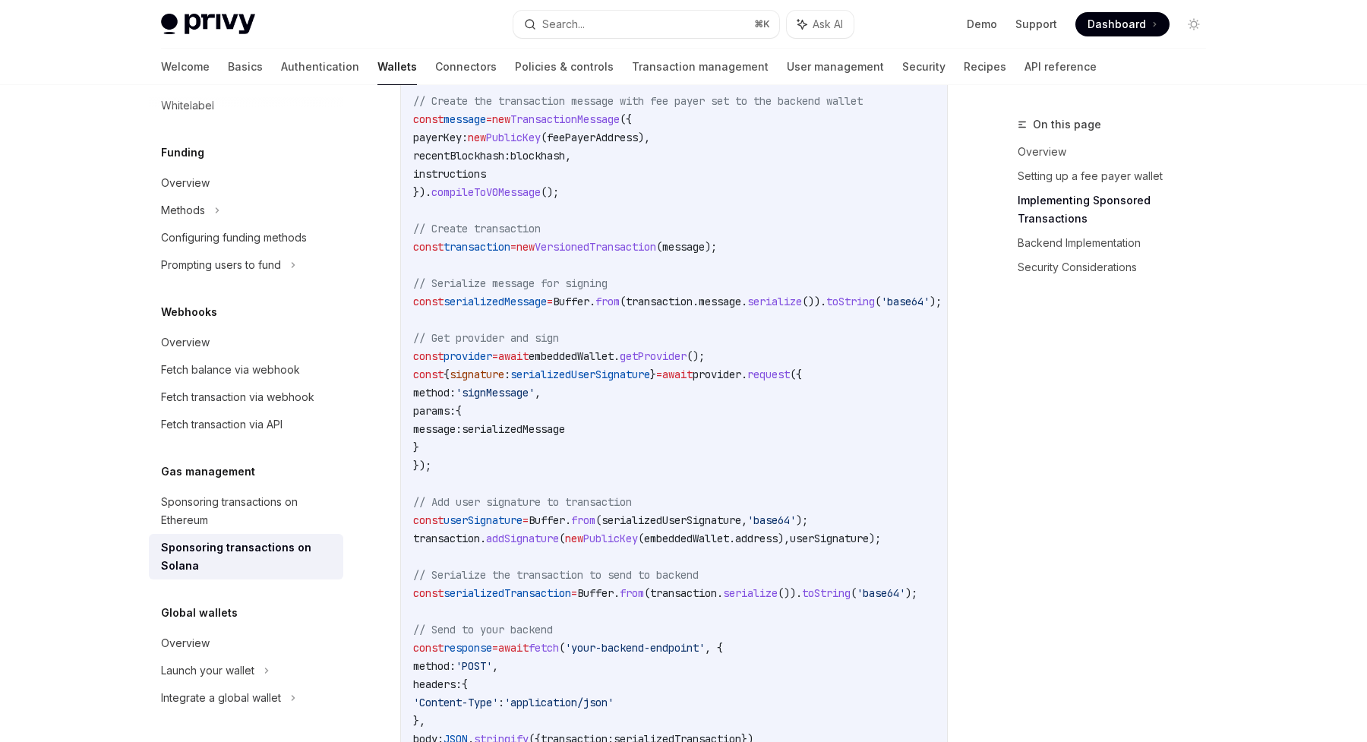
type textarea "*"
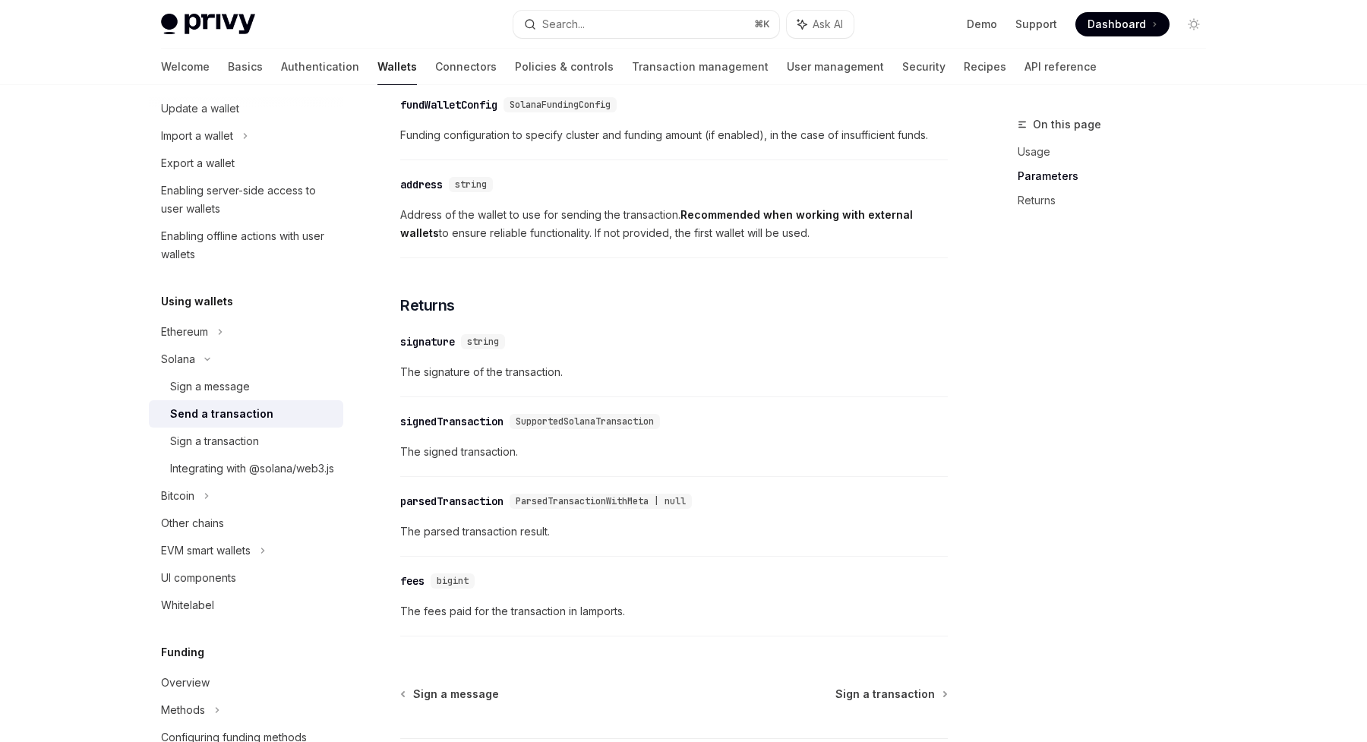
scroll to position [1772, 0]
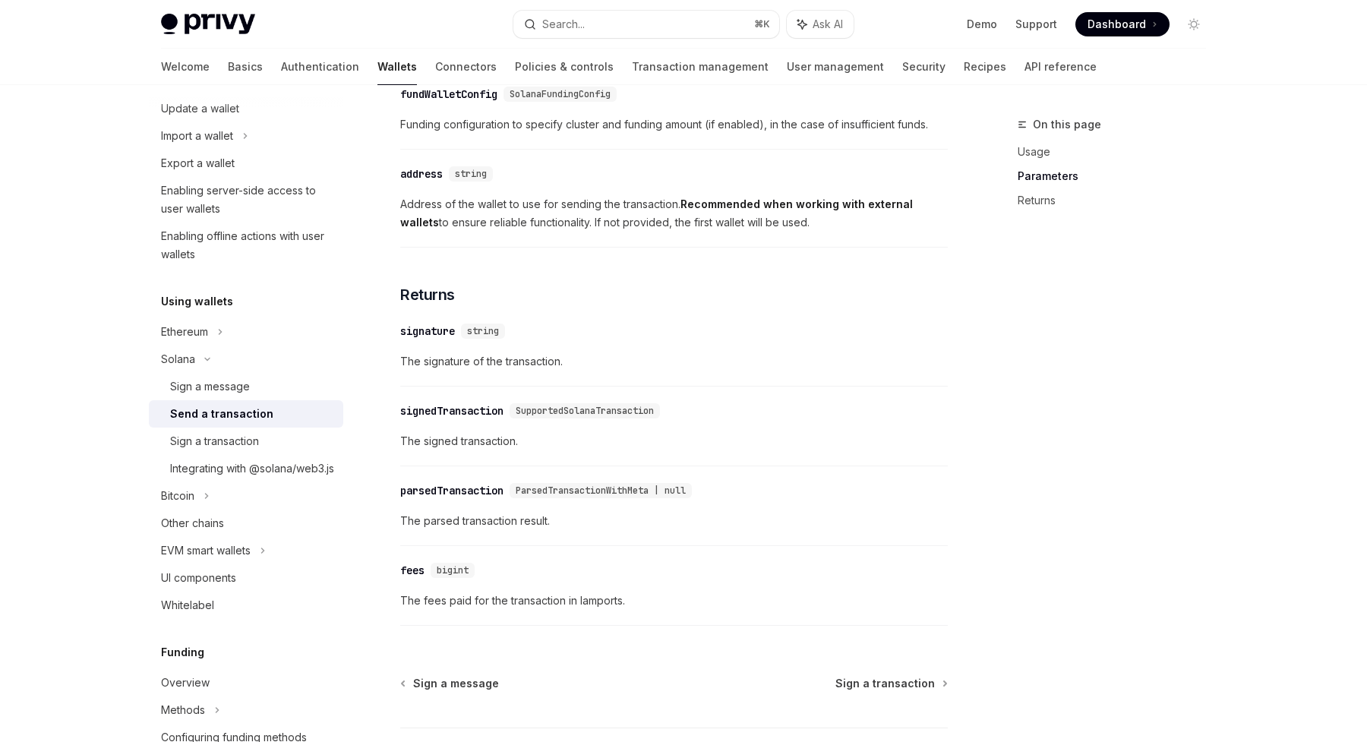
click at [565, 209] on span "Address of the wallet to use for sending the transaction. Recommended when work…" at bounding box center [673, 213] width 547 height 36
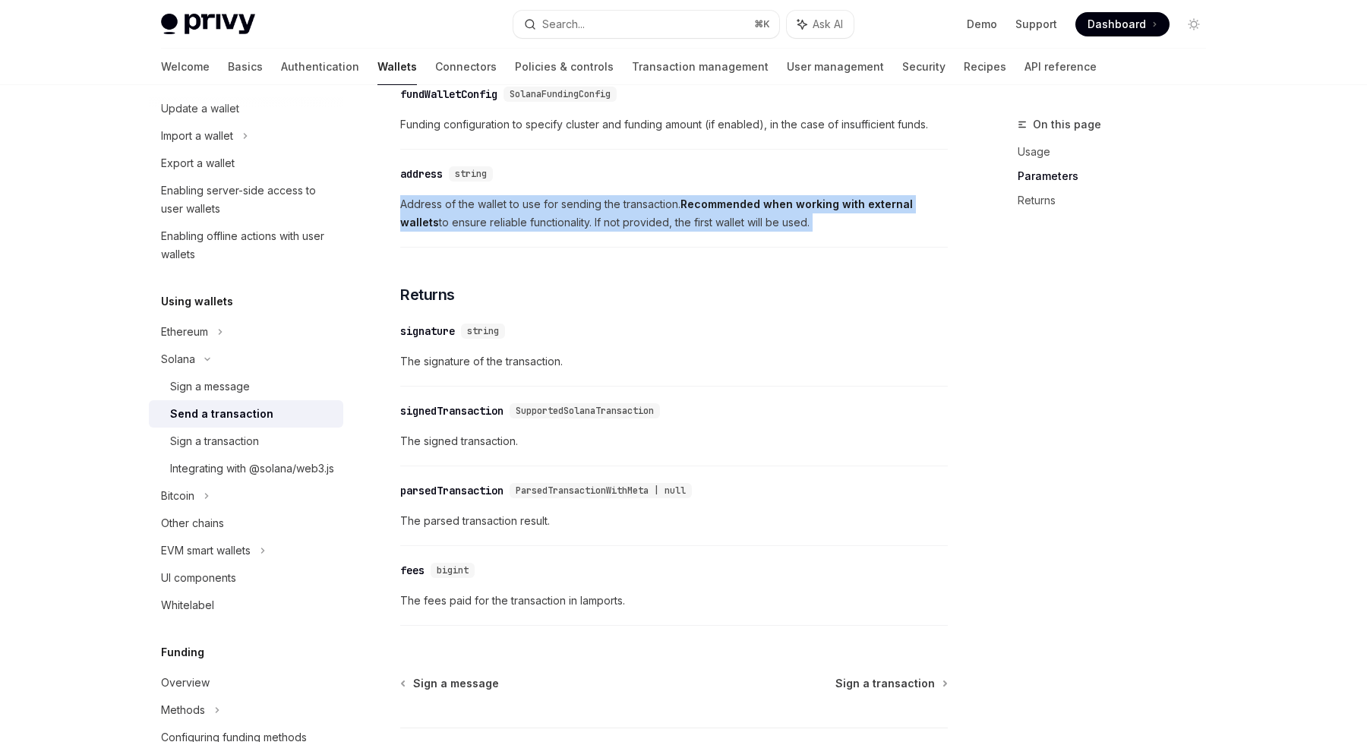
click at [565, 209] on span "Address of the wallet to use for sending the transaction. Recommended when work…" at bounding box center [673, 213] width 547 height 36
